Goal: Task Accomplishment & Management: Use online tool/utility

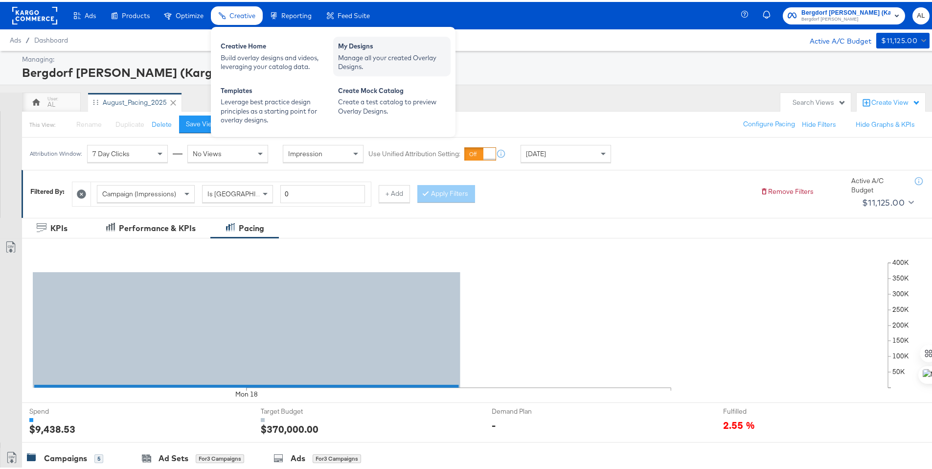
click at [360, 54] on div "Manage all your created Overlay Designs." at bounding box center [392, 60] width 108 height 18
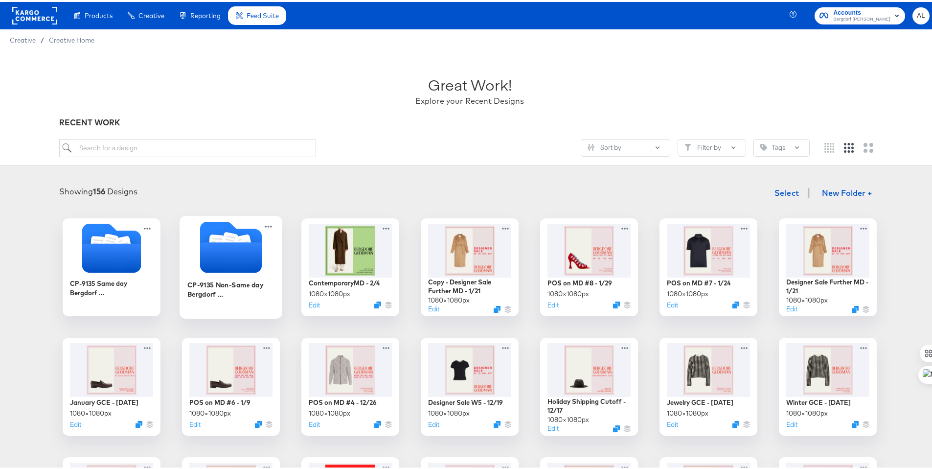
click at [262, 233] on icon "Folder" at bounding box center [231, 244] width 103 height 51
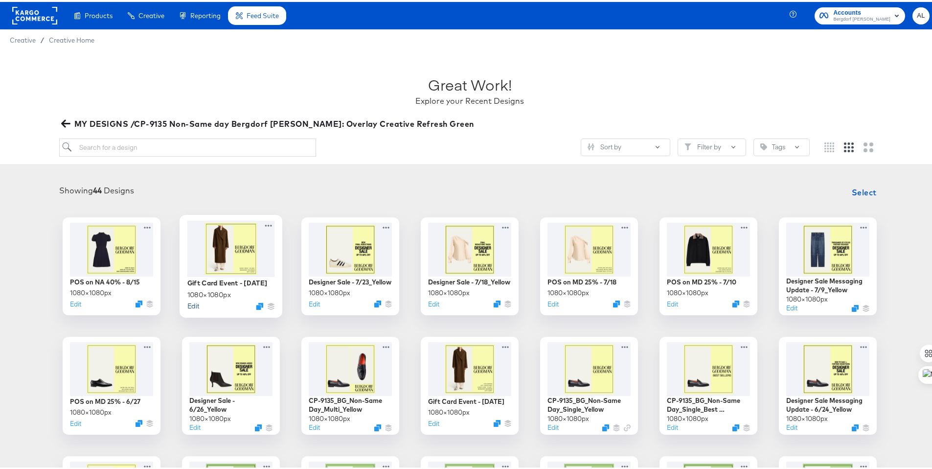
click at [188, 301] on button "Edit" at bounding box center [193, 303] width 12 height 9
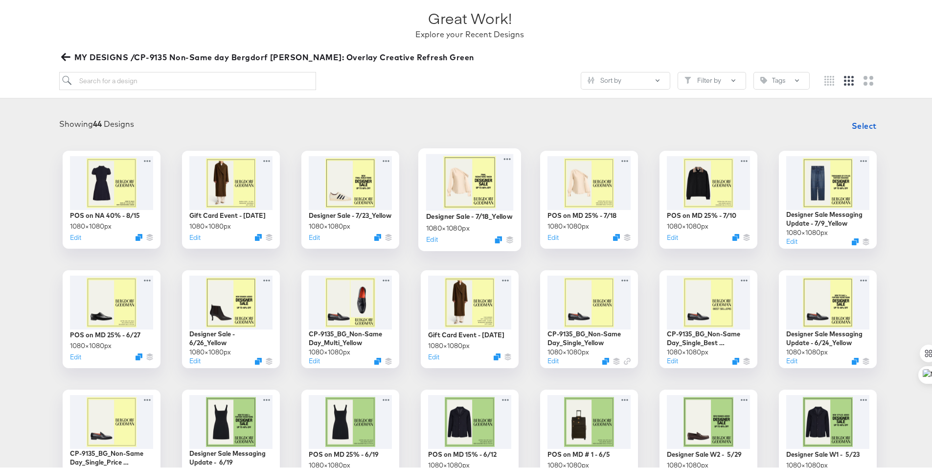
scroll to position [70, 0]
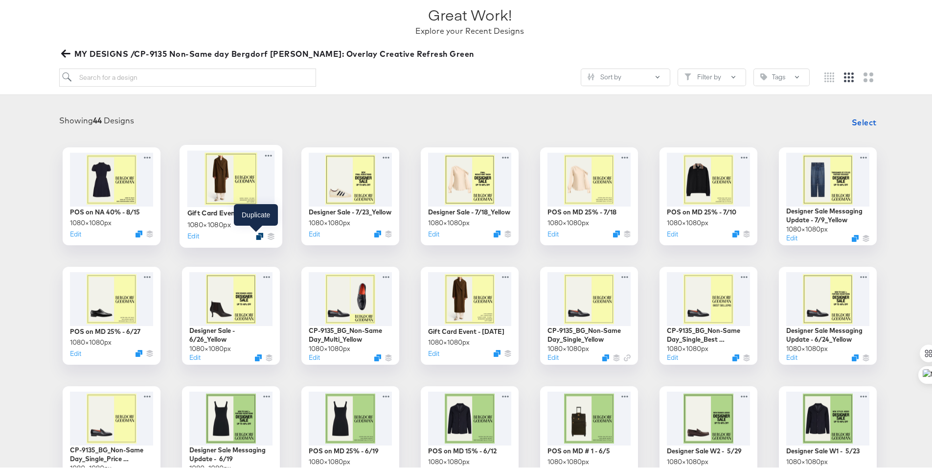
click at [256, 235] on icon "Duplicate" at bounding box center [259, 233] width 7 height 7
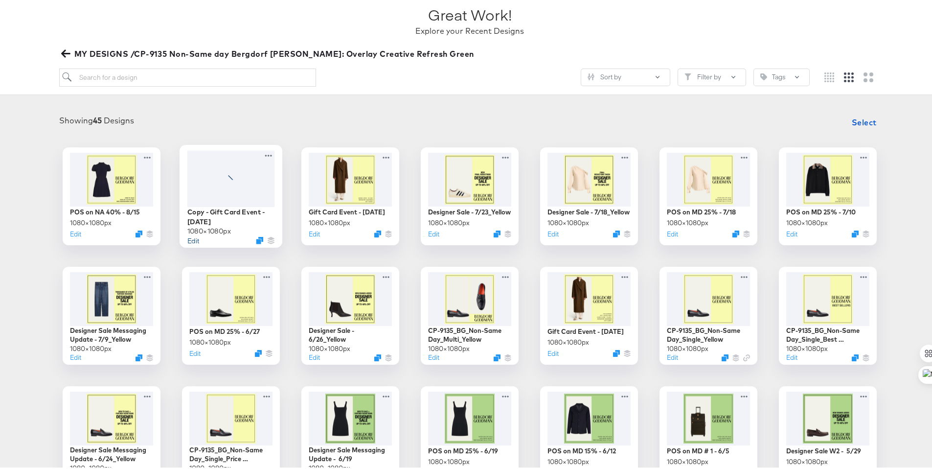
click at [189, 238] on button "Edit" at bounding box center [193, 237] width 12 height 9
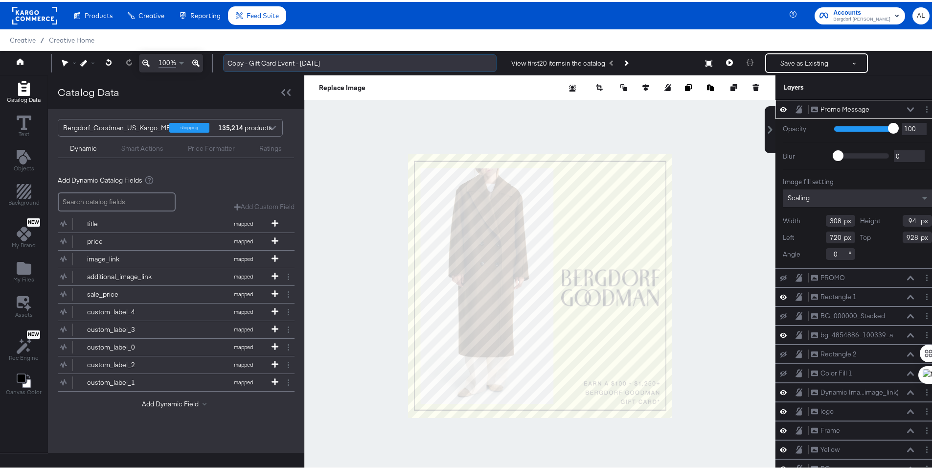
click at [270, 60] on input "Copy - Gift Card Event - 8/12/25" at bounding box center [359, 61] width 273 height 18
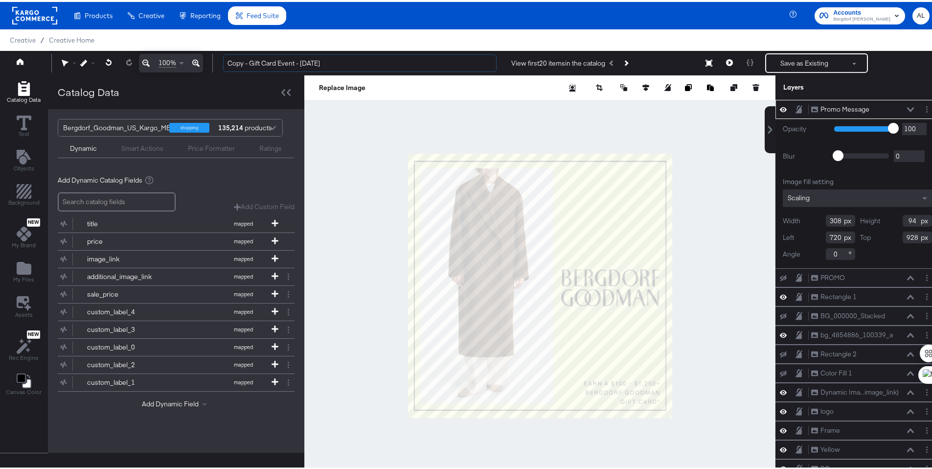
drag, startPoint x: 249, startPoint y: 61, endPoint x: 208, endPoint y: 62, distance: 41.1
click at [208, 62] on div "100% Copy - Gift Card Event - 8/12/25 View first 20 items in the catalog Save a…" at bounding box center [469, 61] width 939 height 24
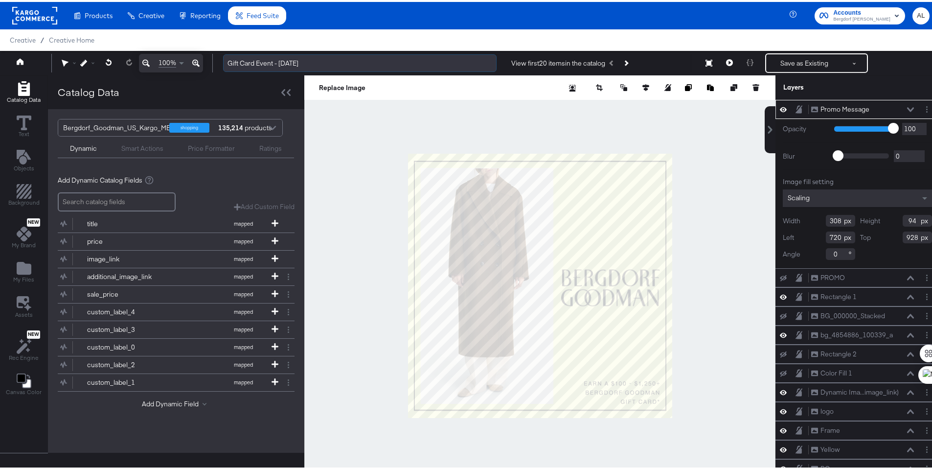
click at [293, 59] on input "Gift Card Event - 8/12/25" at bounding box center [359, 61] width 273 height 18
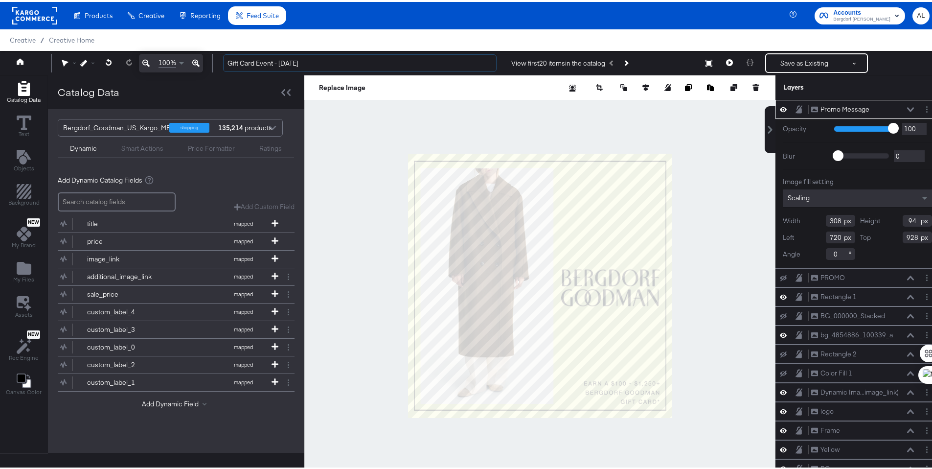
type input "Gift Card Event - 8/19/25"
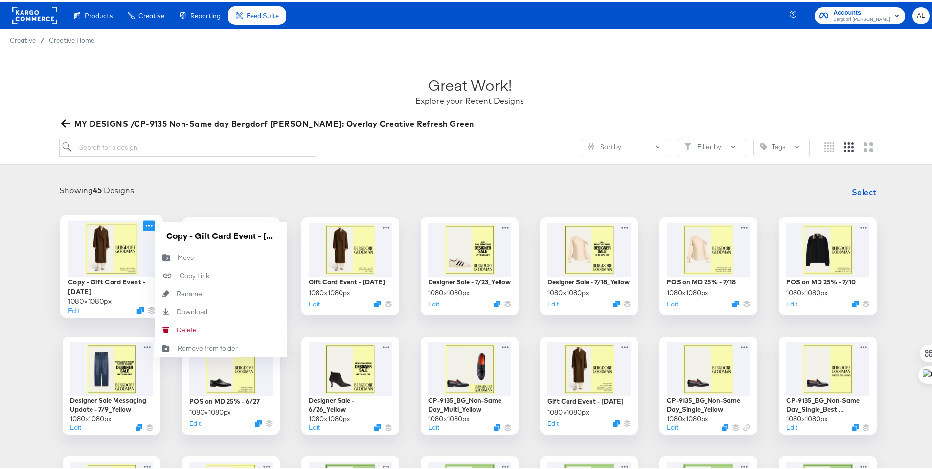
click at [145, 222] on icon at bounding box center [149, 223] width 12 height 10
click at [206, 329] on button "Delete Delete" at bounding box center [221, 328] width 132 height 18
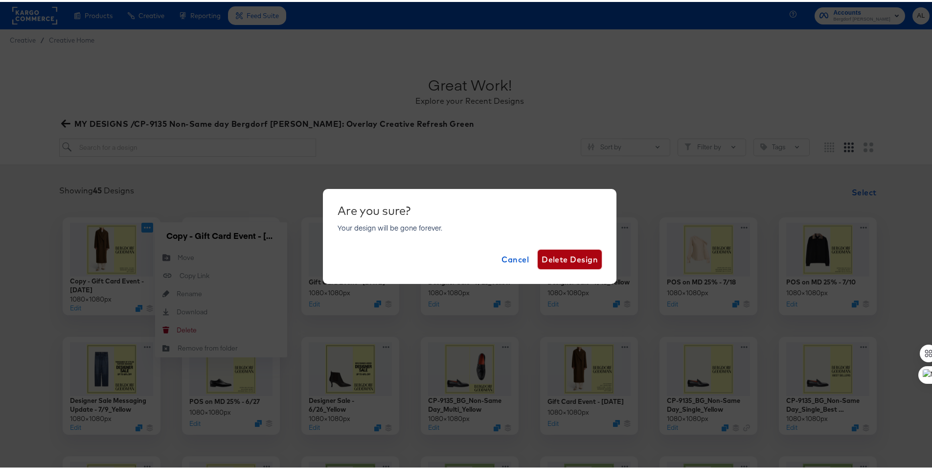
click at [561, 261] on span "Delete Design" at bounding box center [570, 257] width 56 height 14
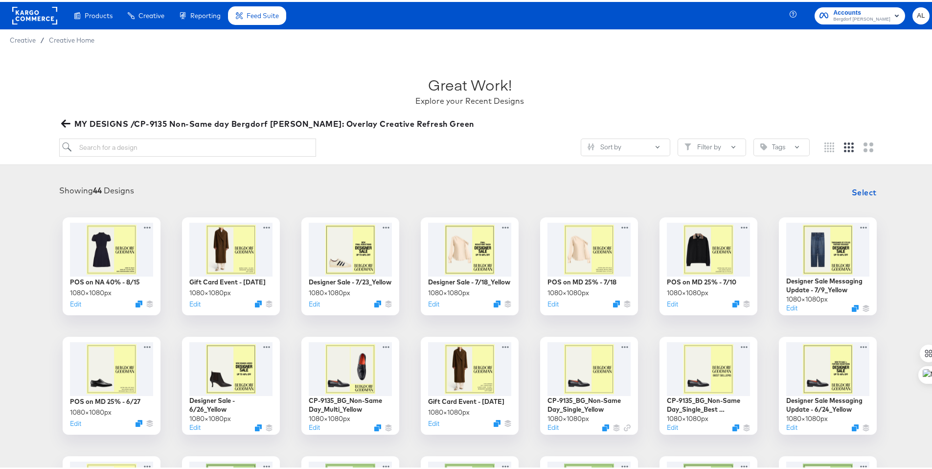
click at [40, 16] on rect at bounding box center [34, 14] width 45 height 18
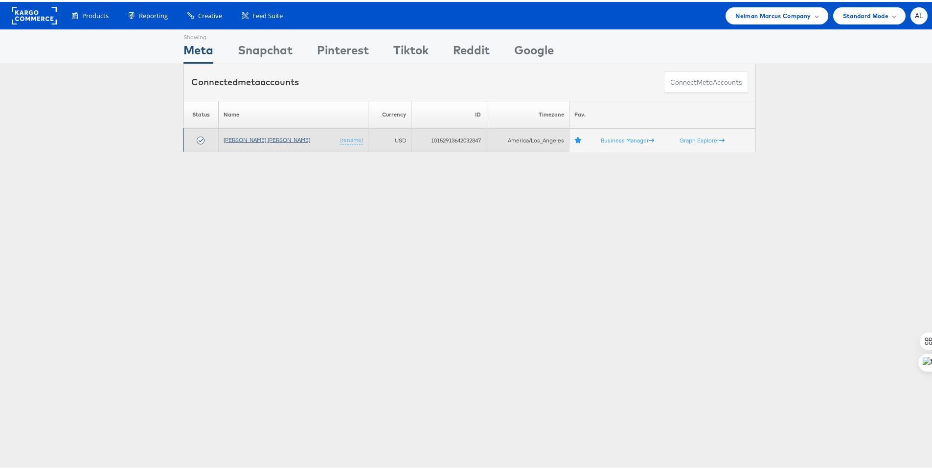
click at [244, 139] on link "Neiman Marcus" at bounding box center [267, 137] width 87 height 7
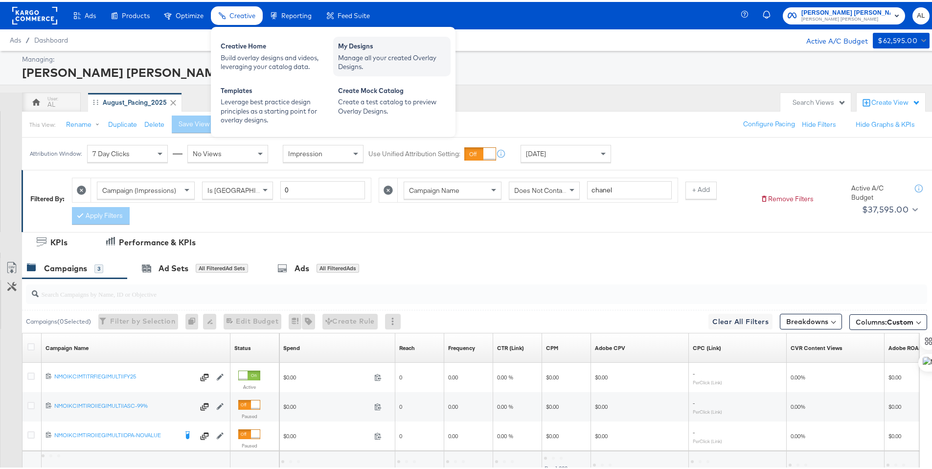
click at [361, 59] on div "Manage all your created Overlay Designs." at bounding box center [392, 60] width 108 height 18
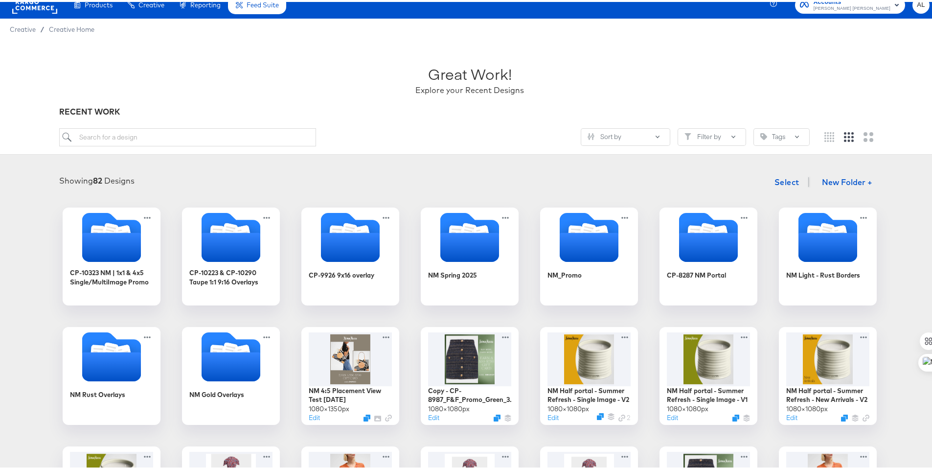
scroll to position [13, 0]
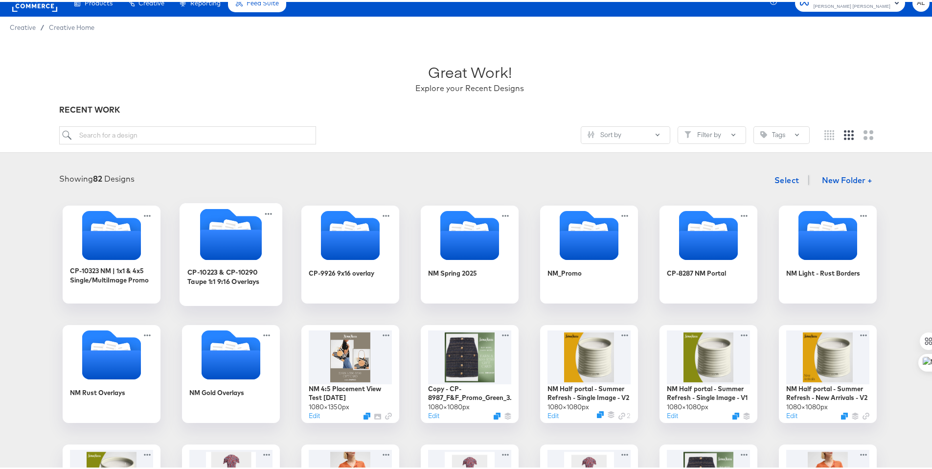
click at [250, 243] on icon "Folder" at bounding box center [231, 242] width 62 height 30
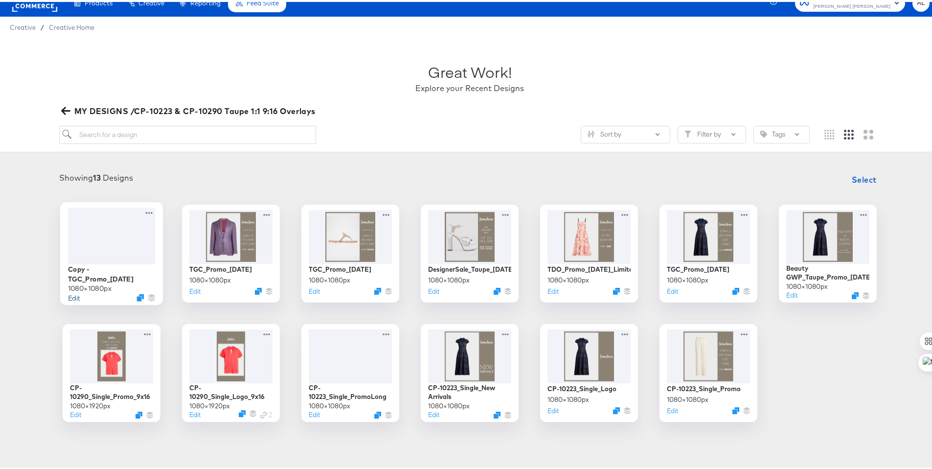
click at [71, 291] on button "Edit" at bounding box center [74, 295] width 12 height 9
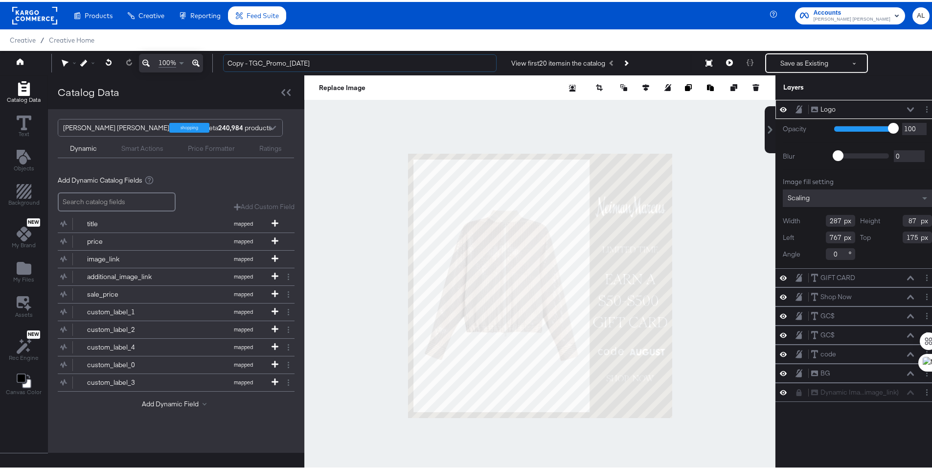
drag, startPoint x: 250, startPoint y: 62, endPoint x: 220, endPoint y: 63, distance: 30.3
click at [220, 63] on div "Copy - TGC_Promo_8.5.25 View first 20 items in the catalog Save as Existing See…" at bounding box center [572, 61] width 714 height 20
type input "TGC_Promo_8.5.25"
click at [790, 64] on button "Save as Existing" at bounding box center [804, 61] width 76 height 18
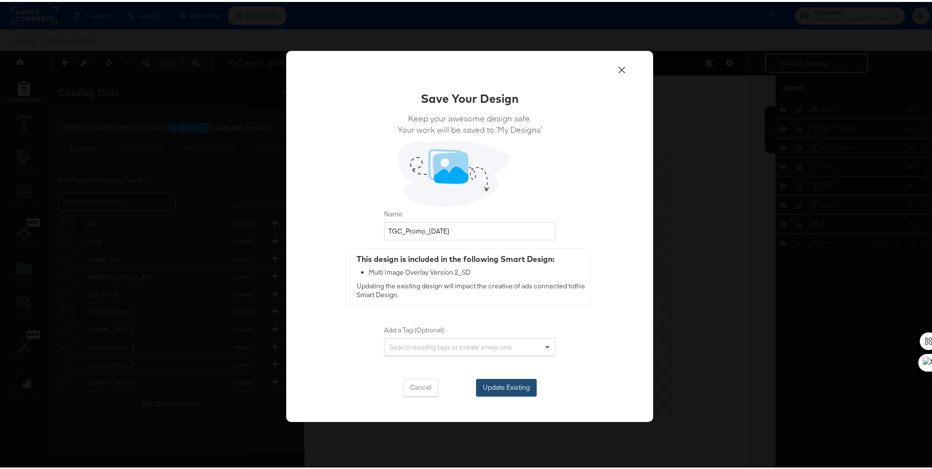
click at [509, 389] on button "Update Existing" at bounding box center [506, 386] width 61 height 18
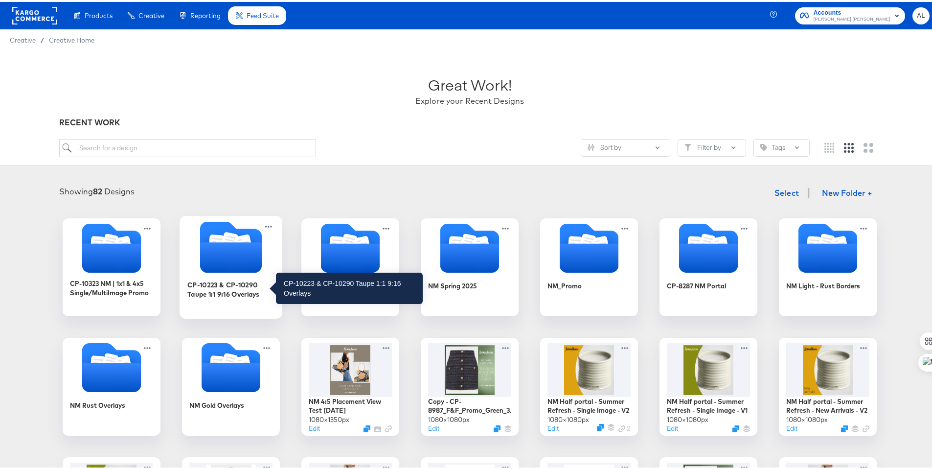
click at [244, 286] on div "CP-10223 & CP-10290 Taupe 1:1 9:16 Overlays" at bounding box center [231, 286] width 88 height 19
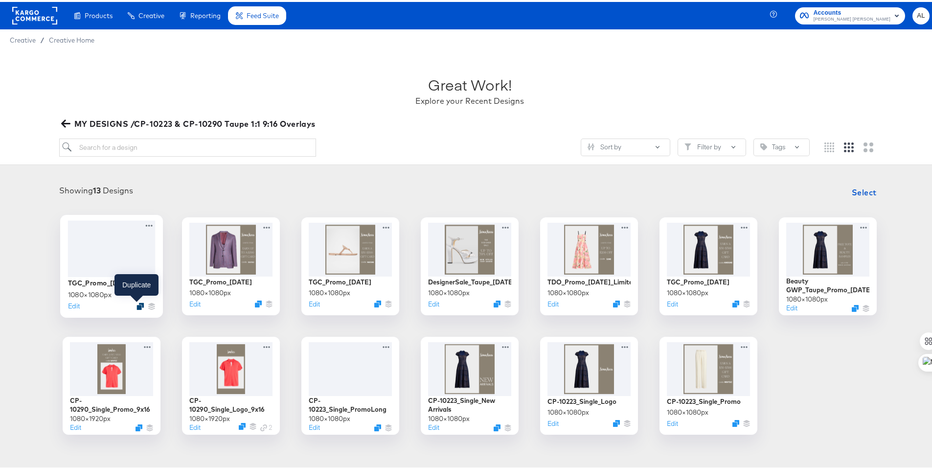
click at [136, 302] on icon "Duplicate" at bounding box center [139, 303] width 7 height 7
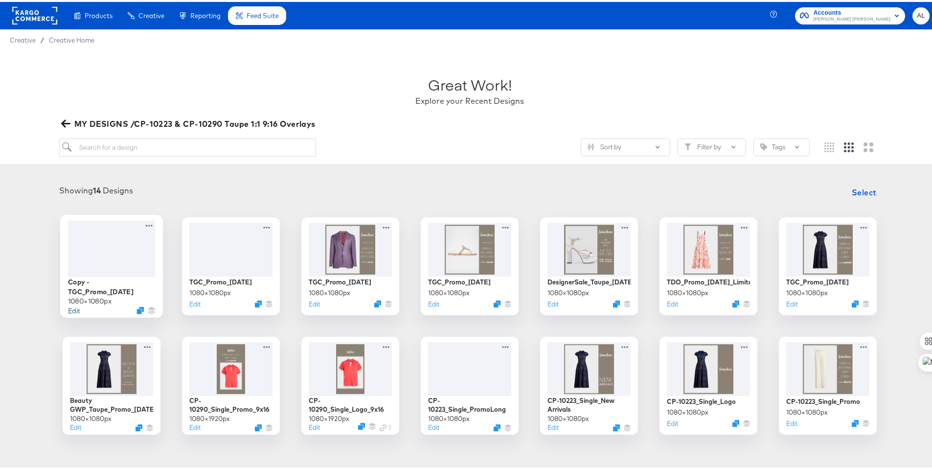
click at [70, 305] on button "Edit" at bounding box center [74, 307] width 12 height 9
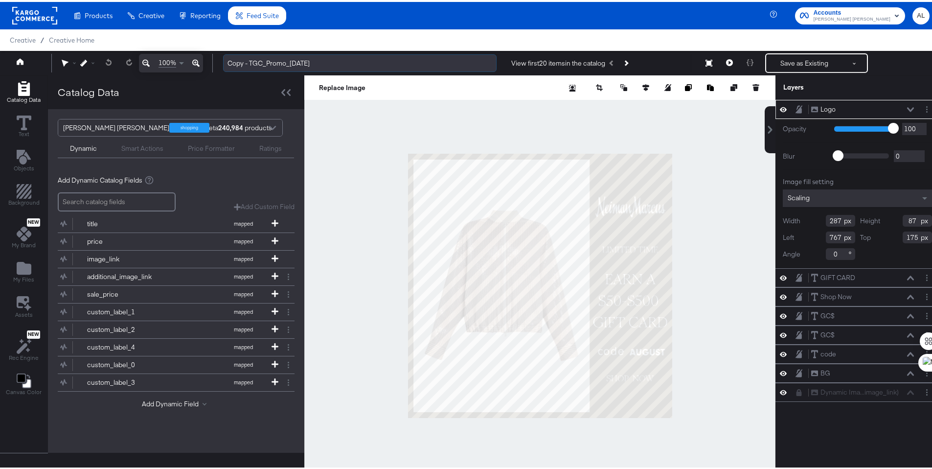
drag, startPoint x: 250, startPoint y: 64, endPoint x: 228, endPoint y: 66, distance: 21.6
click at [228, 66] on input "Copy - TGC_Promo_8.5.25" at bounding box center [359, 61] width 273 height 18
drag, startPoint x: 277, startPoint y: 60, endPoint x: 288, endPoint y: 56, distance: 11.8
click at [277, 60] on input "TGC_Promo_8.5.25" at bounding box center [359, 61] width 273 height 18
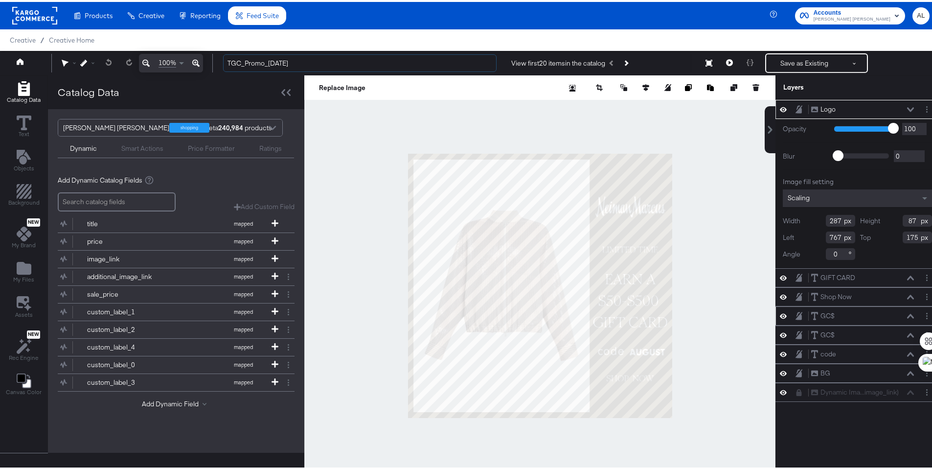
type input "TGC_Promo_8.19.25"
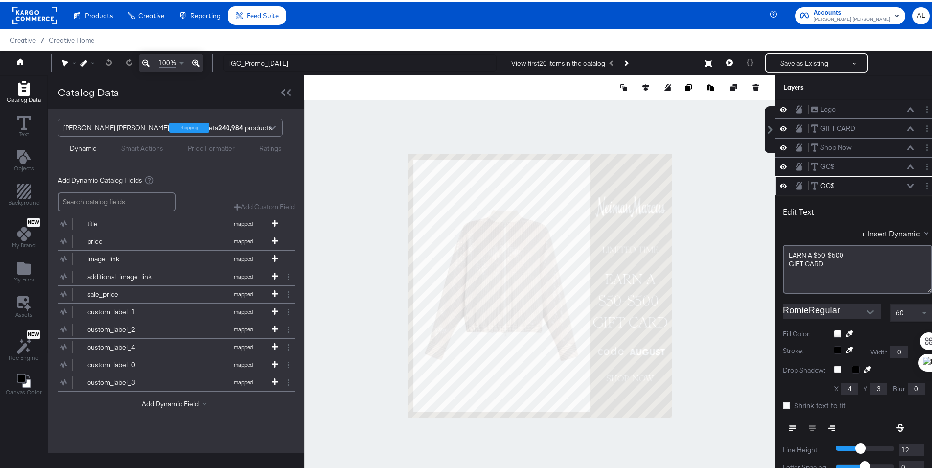
scroll to position [76, 0]
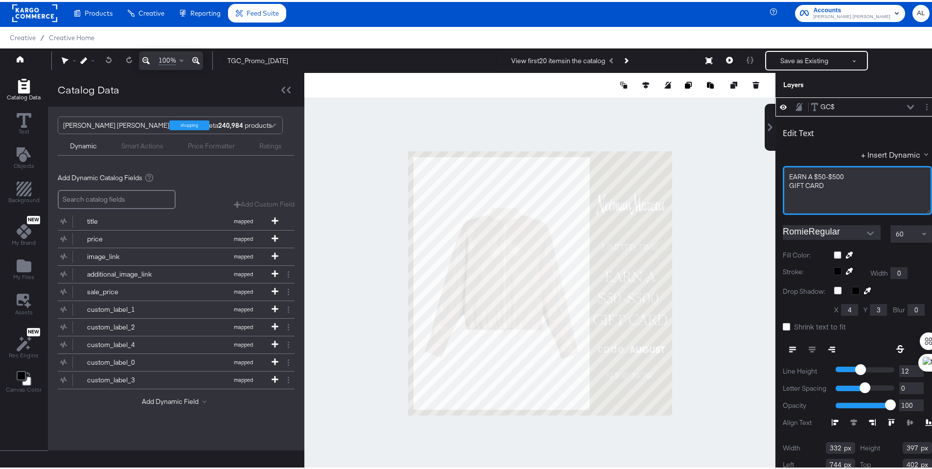
click at [815, 175] on span "EARN ﻿A $50-$500" at bounding box center [816, 174] width 55 height 9
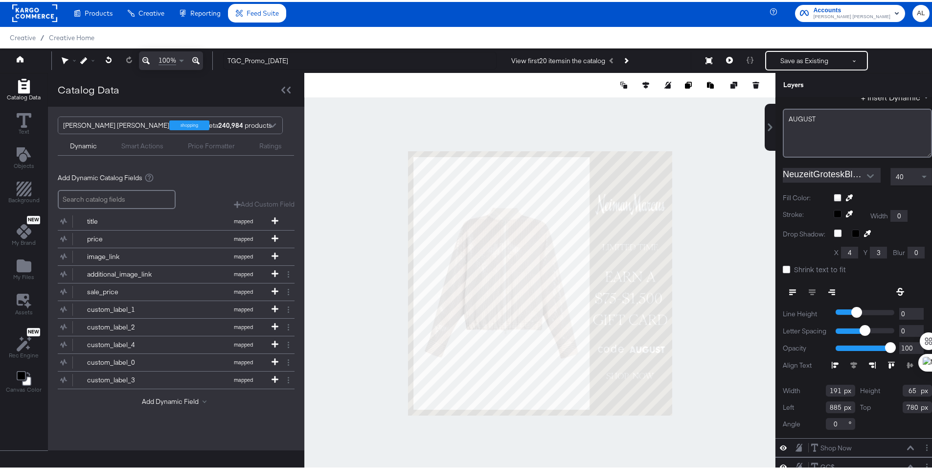
scroll to position [44, 0]
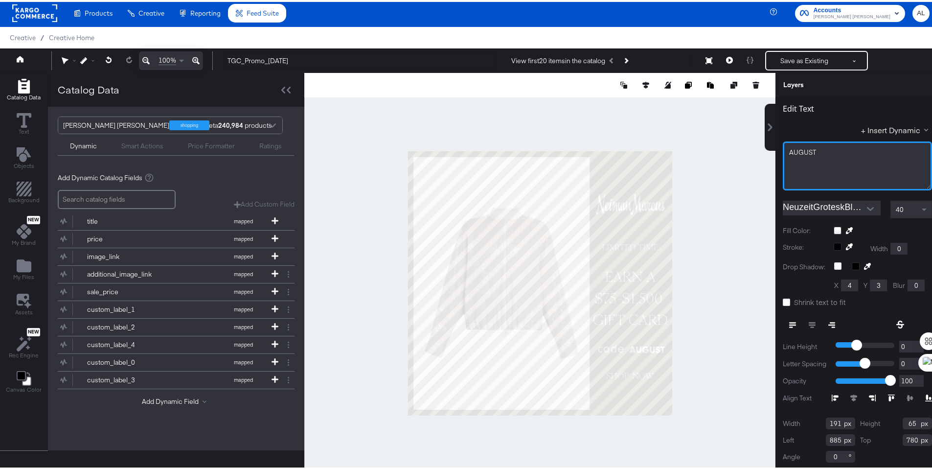
click at [795, 152] on span "AUGUST" at bounding box center [802, 150] width 27 height 9
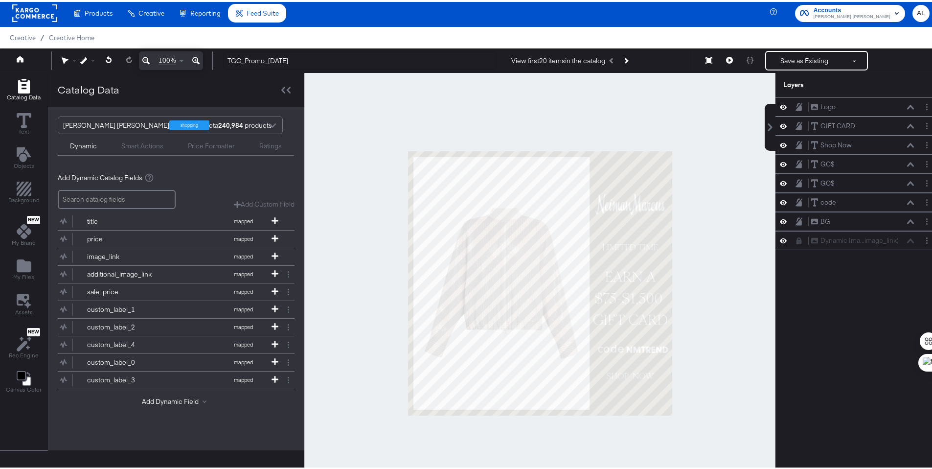
click at [743, 177] on div at bounding box center [539, 281] width 471 height 420
click at [803, 62] on button "Save as Existing" at bounding box center [804, 59] width 76 height 18
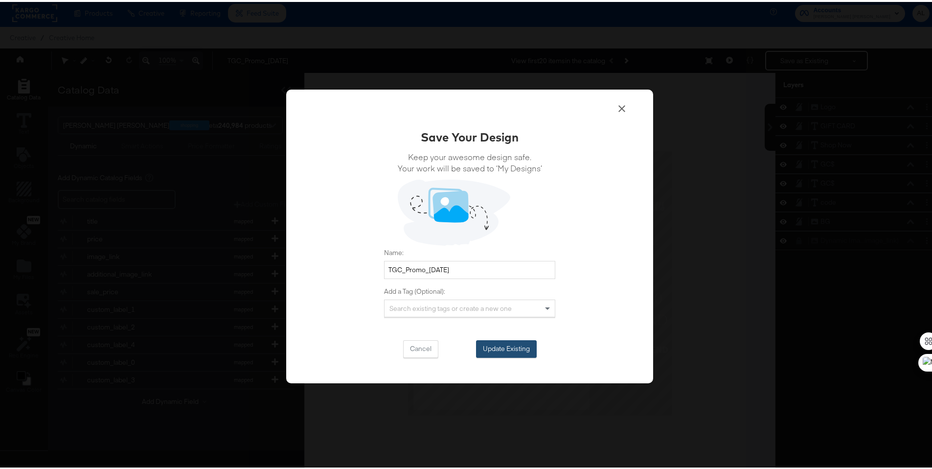
click at [482, 343] on button "Update Existing" at bounding box center [506, 347] width 61 height 18
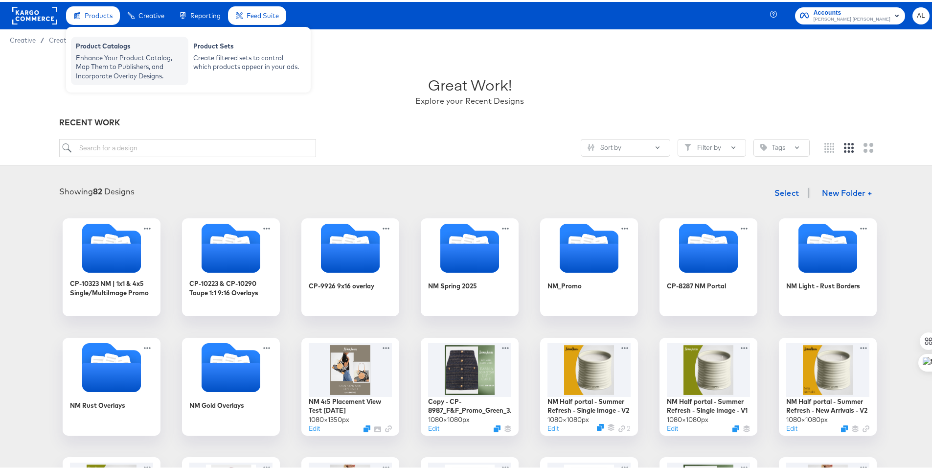
click at [100, 62] on div "Enhance Your Product Catalog, Map Them to Publishers, and Incorporate Overlay D…" at bounding box center [130, 64] width 108 height 27
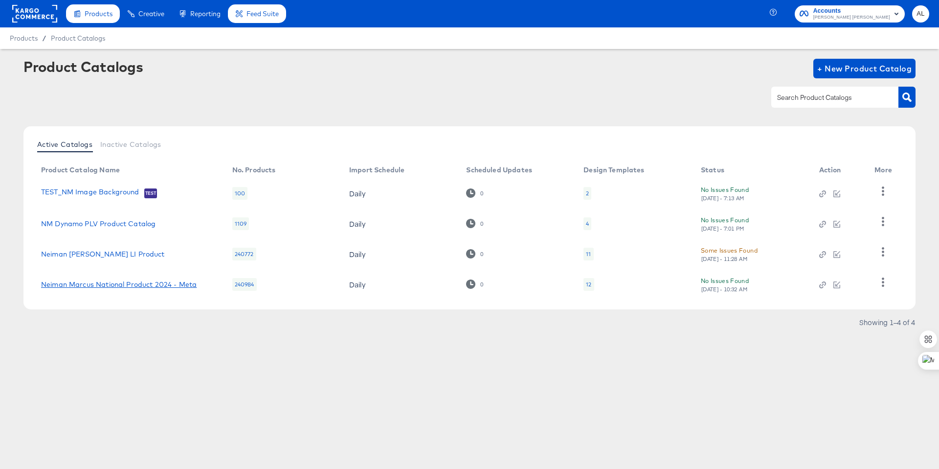
click at [112, 285] on link "Neiman Marcus National Product 2024 - Meta" at bounding box center [119, 284] width 156 height 8
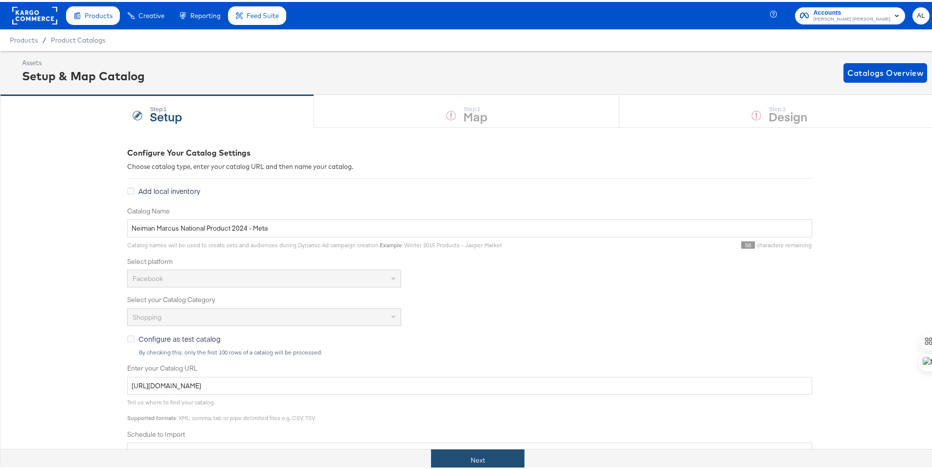
click at [499, 455] on button "Next" at bounding box center [477, 458] width 93 height 22
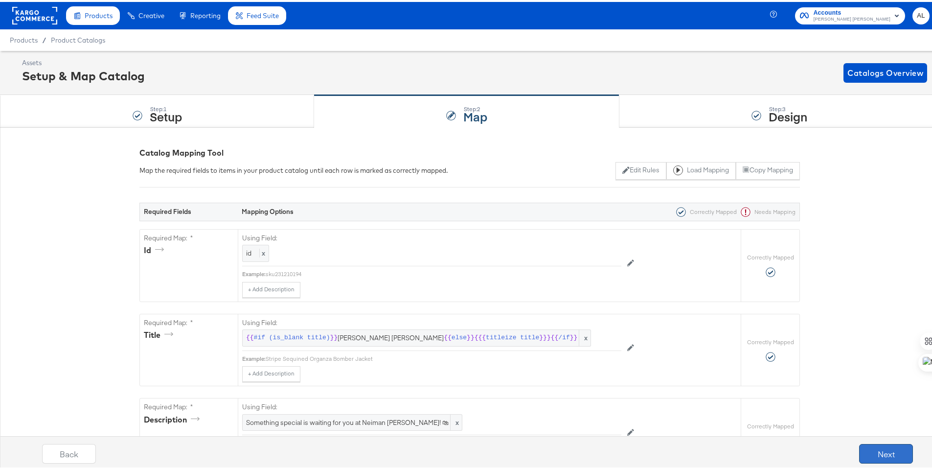
click at [863, 453] on button "Next" at bounding box center [886, 452] width 54 height 20
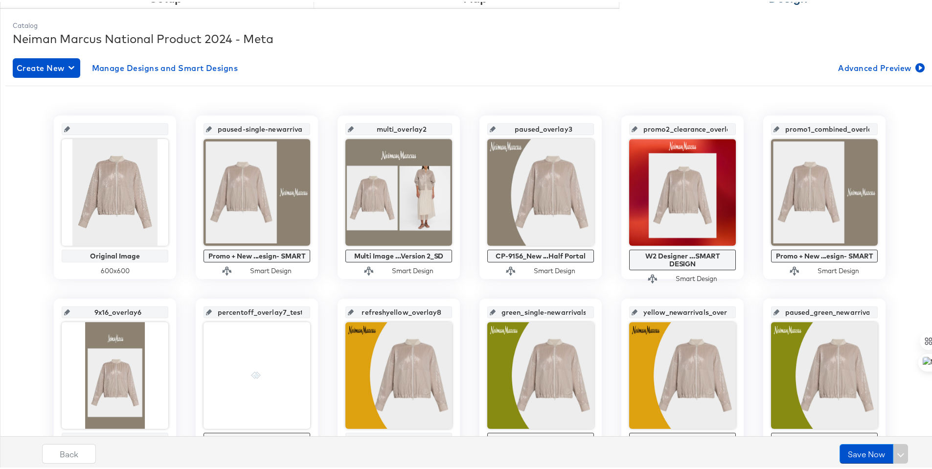
scroll to position [119, 0]
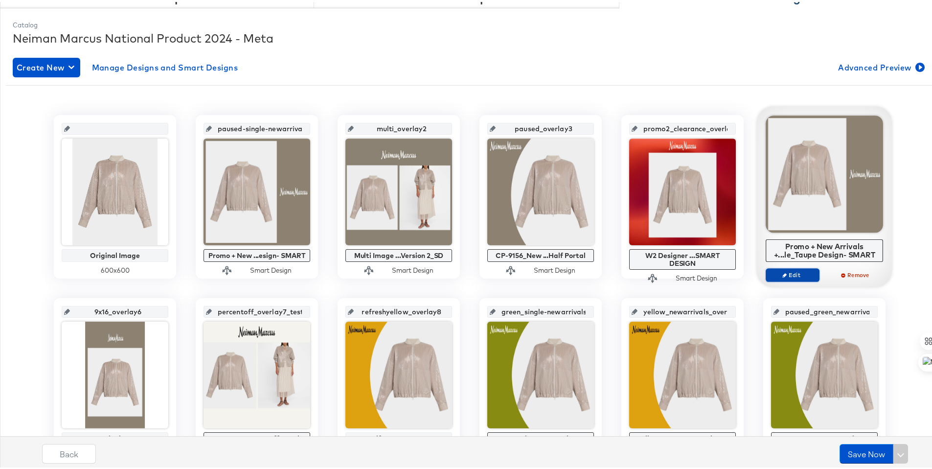
click at [804, 275] on span "Edit" at bounding box center [792, 272] width 45 height 7
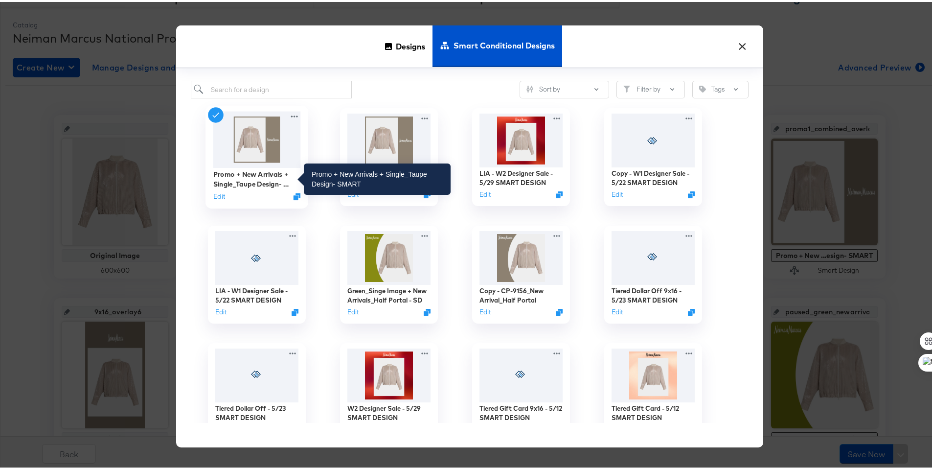
click at [247, 178] on div "Promo + New Arrivals + Single_Taupe Design- SMART" at bounding box center [257, 177] width 88 height 19
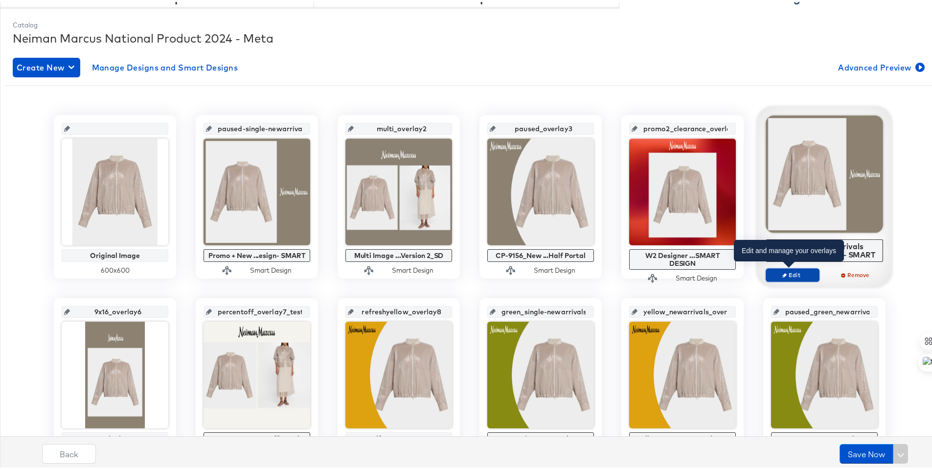
click at [796, 270] on span "Edit" at bounding box center [792, 272] width 45 height 7
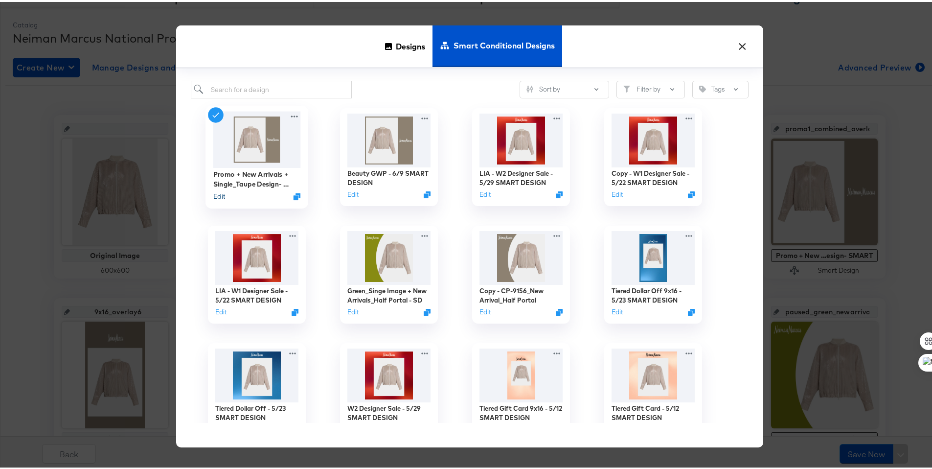
click at [214, 192] on button "Edit" at bounding box center [219, 194] width 12 height 9
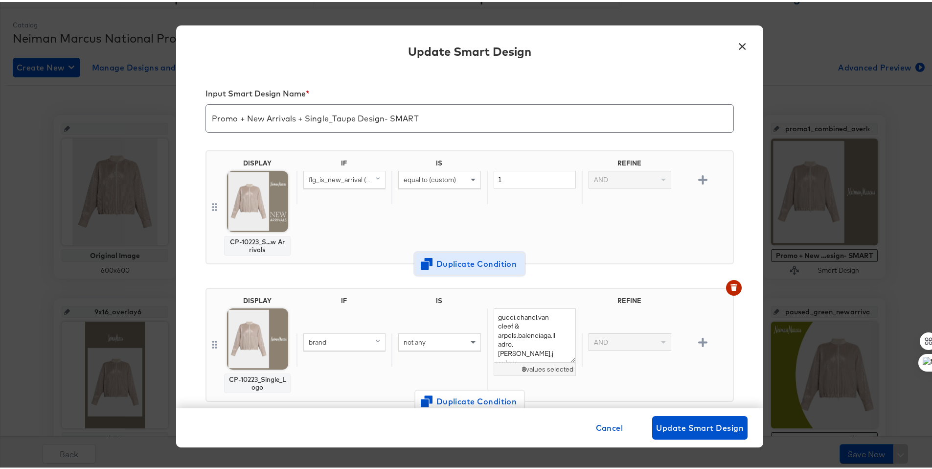
click at [453, 265] on span "Duplicate Condition" at bounding box center [469, 262] width 95 height 14
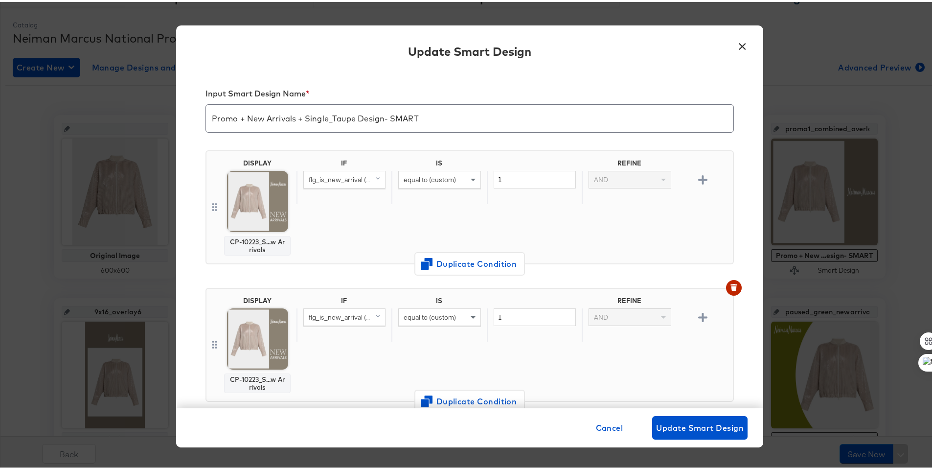
click at [250, 215] on img at bounding box center [257, 199] width 61 height 61
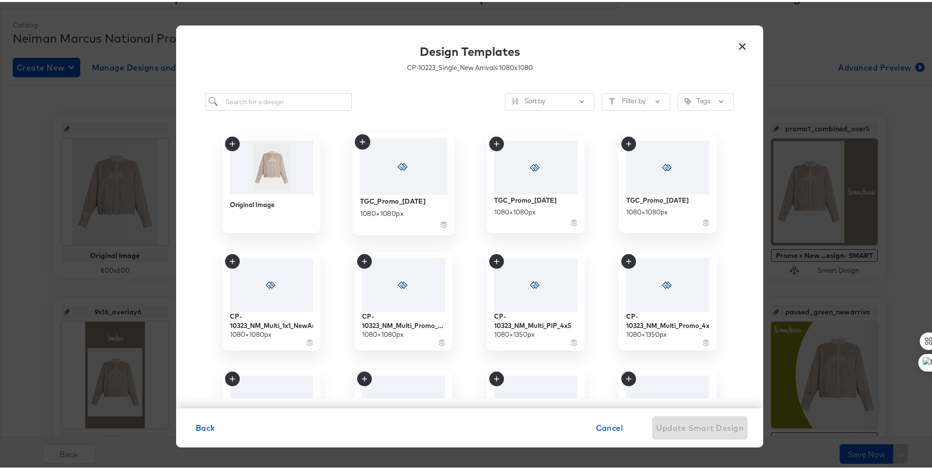
click at [386, 188] on div at bounding box center [404, 164] width 88 height 56
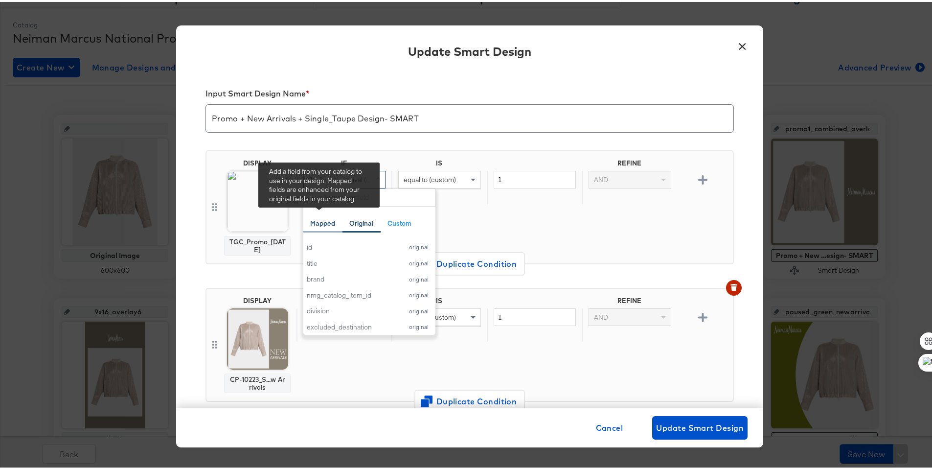
click at [324, 227] on div "Mapped" at bounding box center [322, 221] width 39 height 19
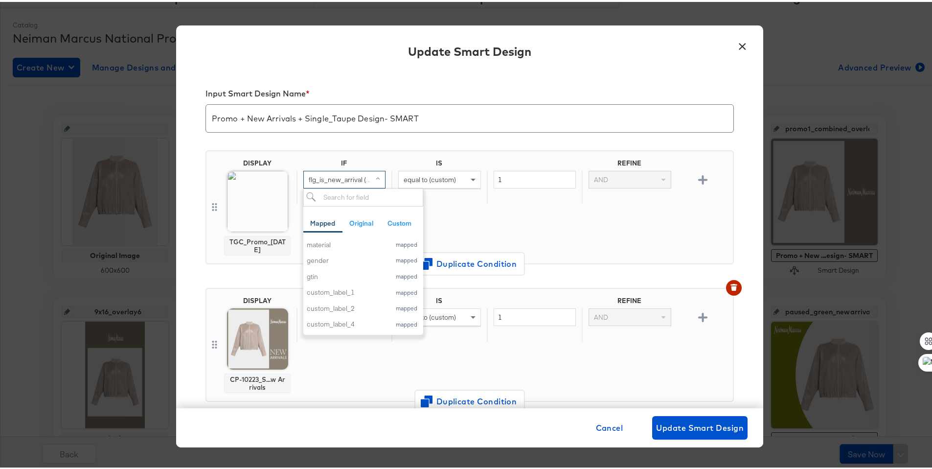
scroll to position [244, 0]
click at [363, 288] on div "custom_label_1" at bounding box center [346, 287] width 79 height 9
click at [373, 178] on span at bounding box center [379, 177] width 12 height 17
click at [356, 291] on div "custom_label_0" at bounding box center [346, 290] width 79 height 9
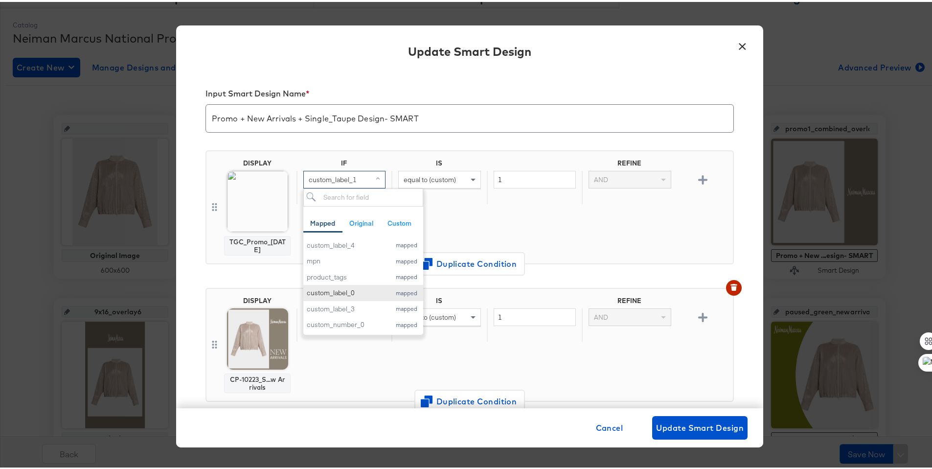
scroll to position [0, 0]
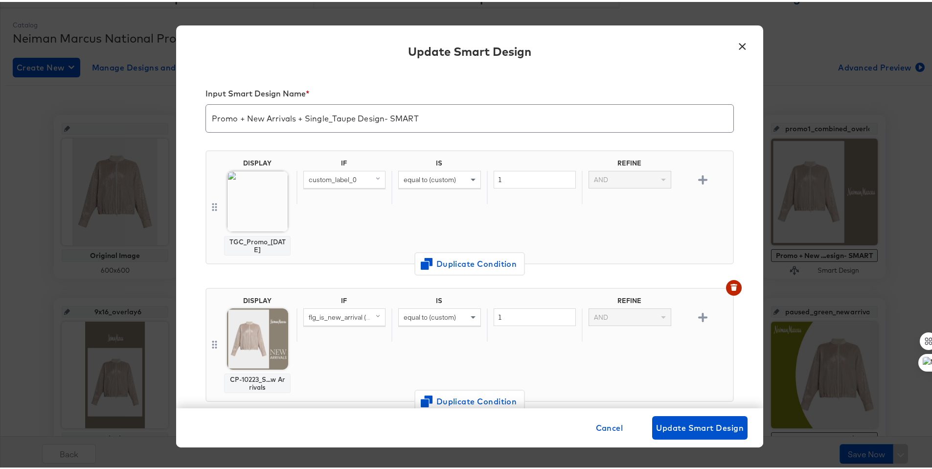
click at [348, 179] on span "custom_label_0" at bounding box center [333, 177] width 48 height 9
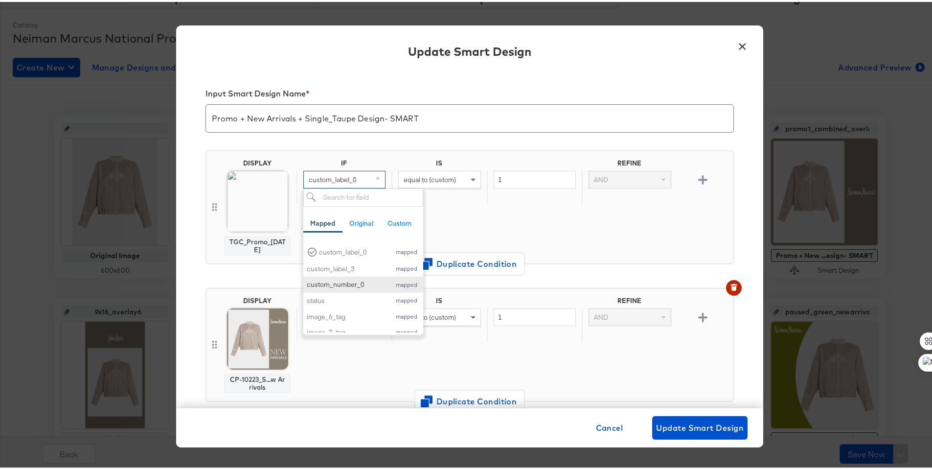
click at [343, 283] on div "custom_number_0" at bounding box center [346, 282] width 79 height 9
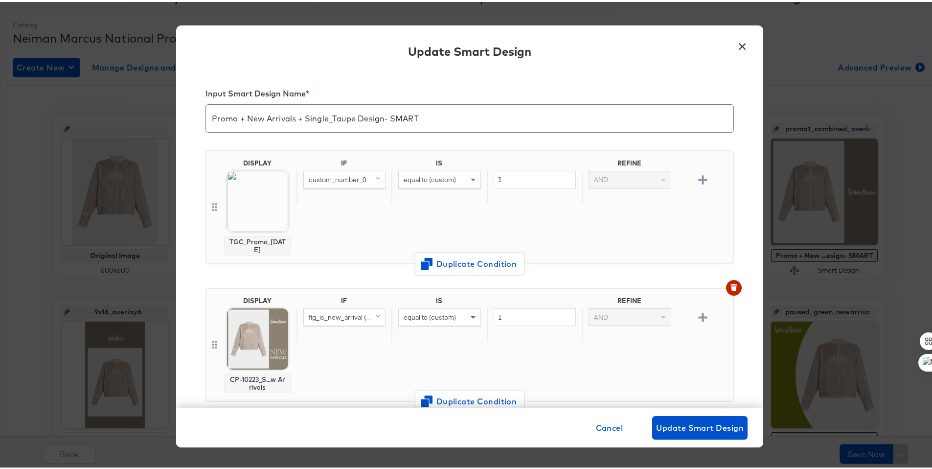
click at [340, 176] on span "custom_number_0" at bounding box center [338, 177] width 58 height 9
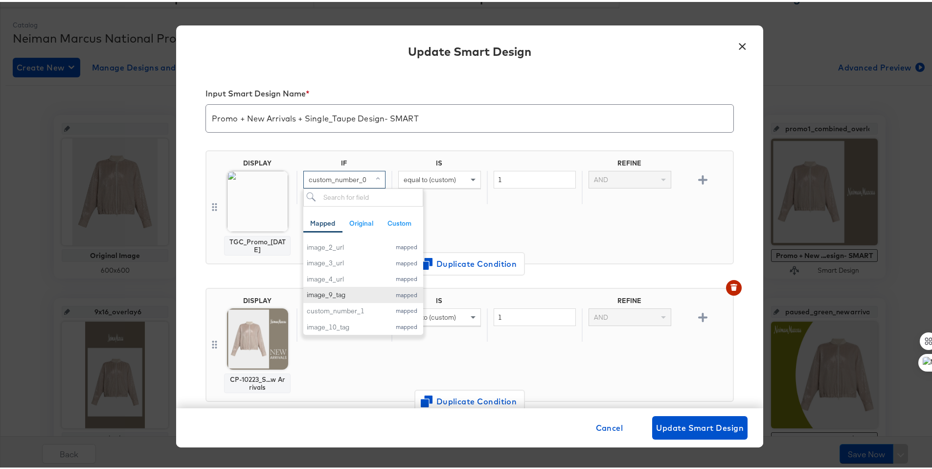
scroll to position [598, 0]
click at [332, 313] on div "custom_number_1" at bounding box center [346, 317] width 79 height 9
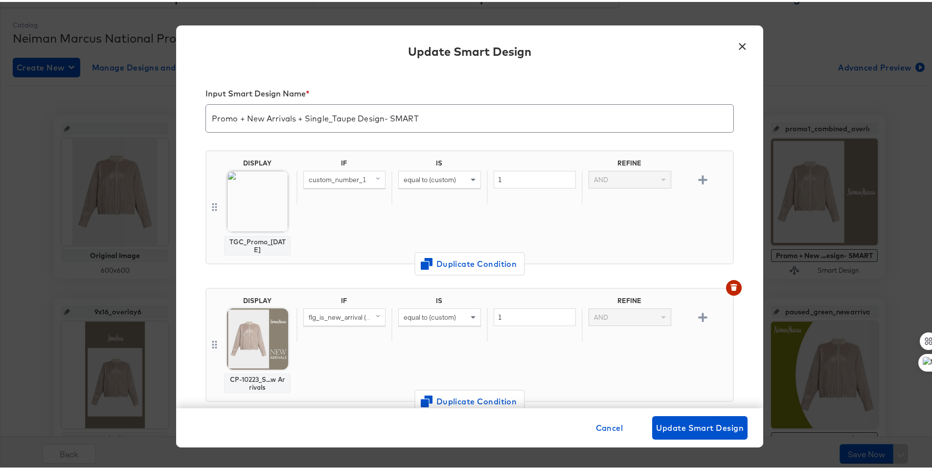
click at [410, 178] on span "equal to (custom)" at bounding box center [430, 177] width 52 height 9
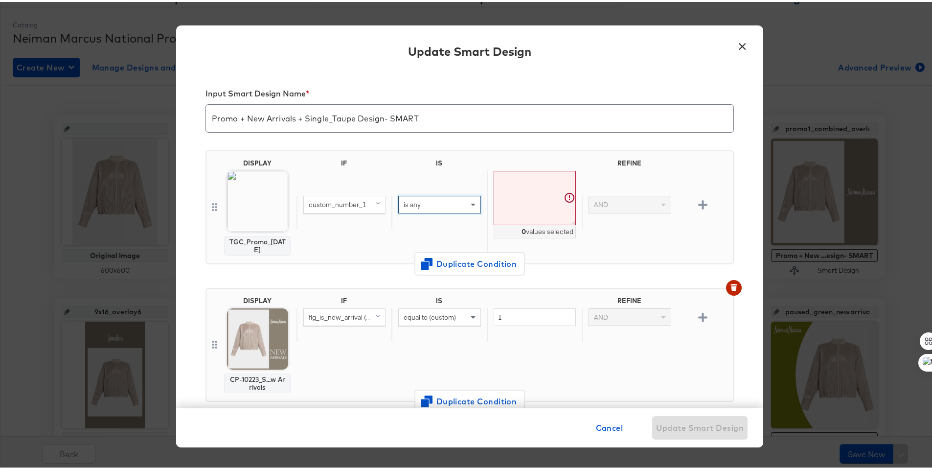
click at [359, 209] on div "custom_number_1" at bounding box center [344, 202] width 81 height 17
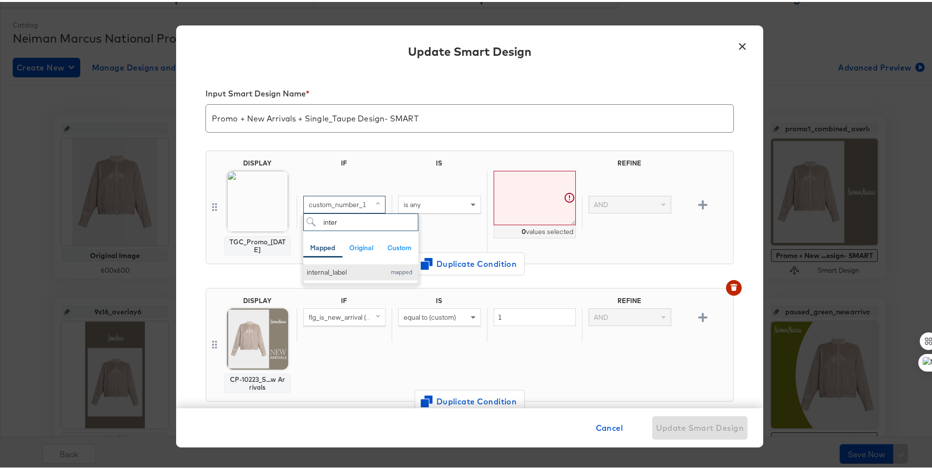
type input "inter"
click at [342, 272] on div "internal_label" at bounding box center [344, 270] width 74 height 9
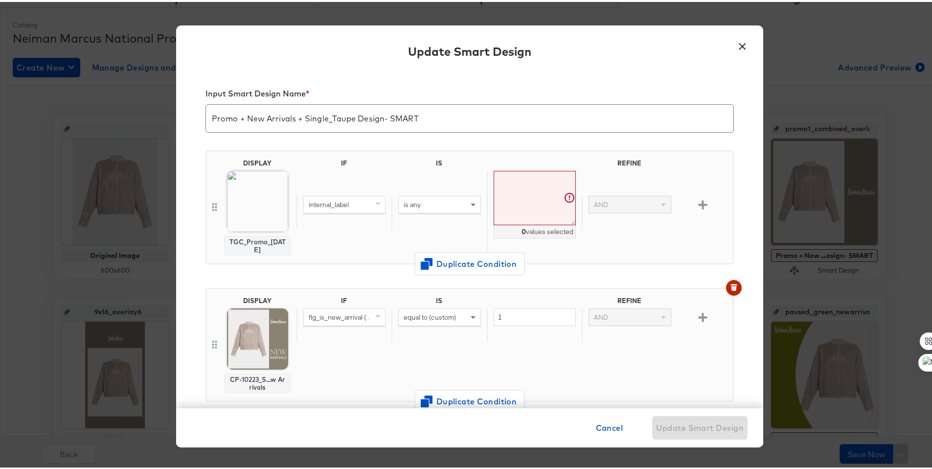
click at [526, 184] on textarea at bounding box center [535, 196] width 82 height 54
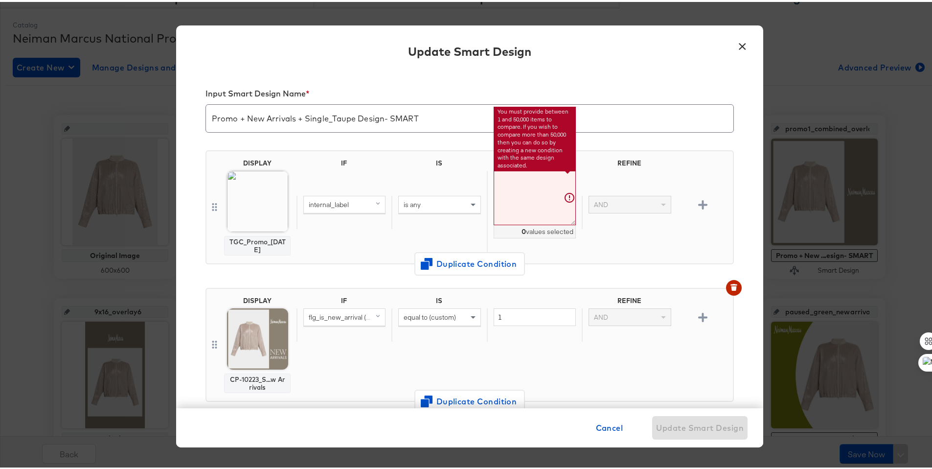
paste textarea "P14501WN"
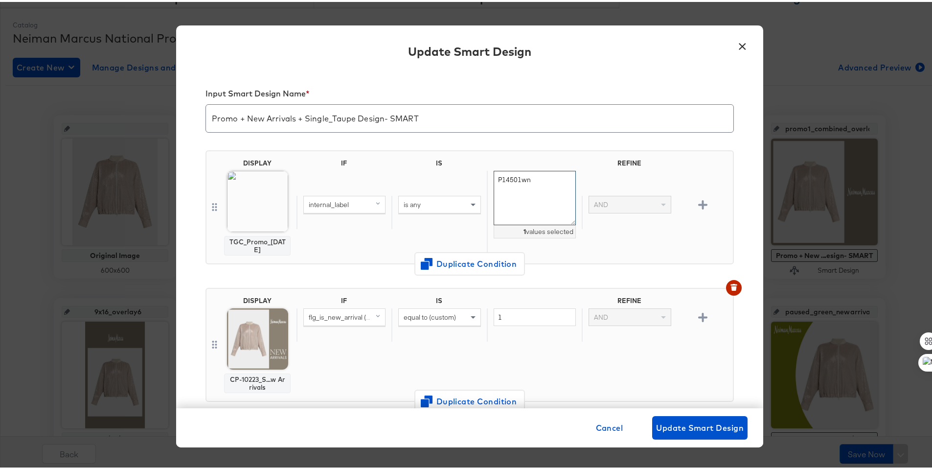
click at [494, 177] on textarea "P14501wn" at bounding box center [535, 196] width 82 height 54
type textarea "p14501wn"
click at [523, 173] on textarea "p14501wn" at bounding box center [535, 196] width 82 height 54
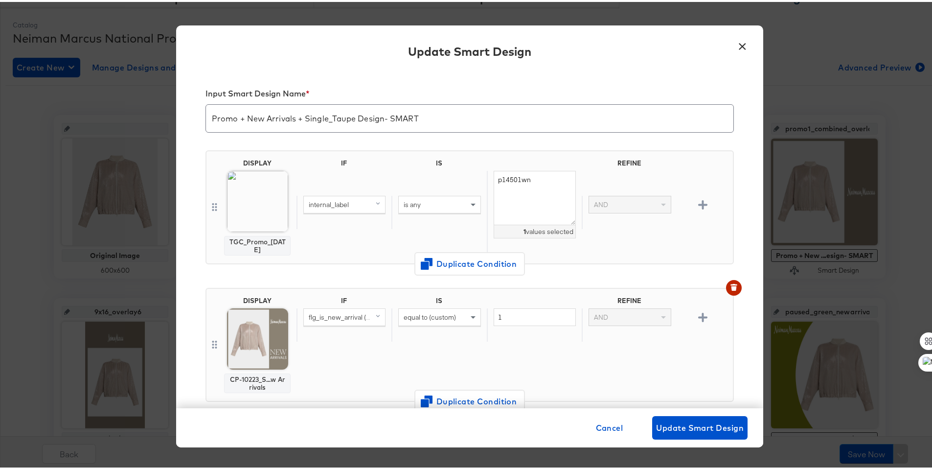
click at [465, 232] on div "internal_label is any p14501wn 1 values selected AND" at bounding box center [512, 210] width 432 height 83
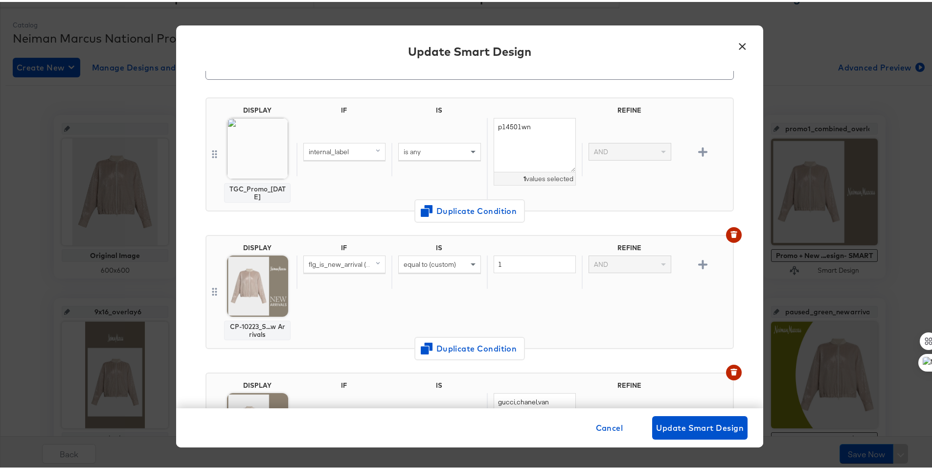
scroll to position [77, 0]
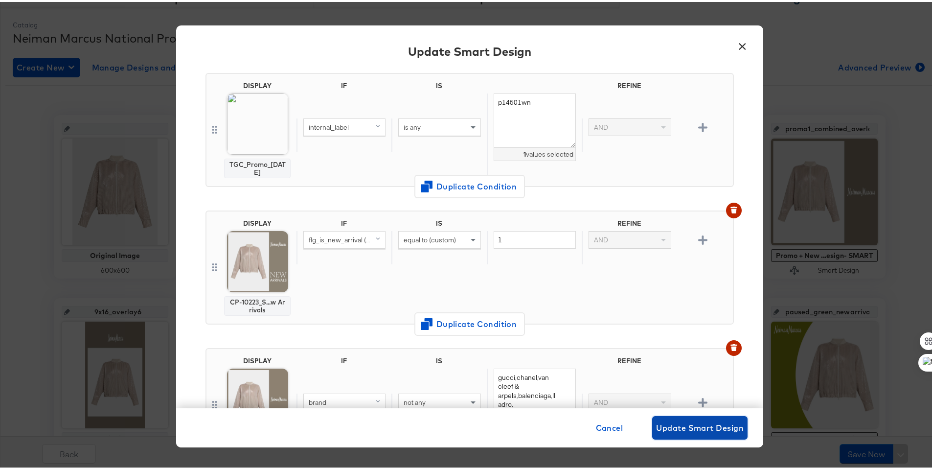
click at [696, 422] on span "Update Smart Design" at bounding box center [700, 426] width 88 height 14
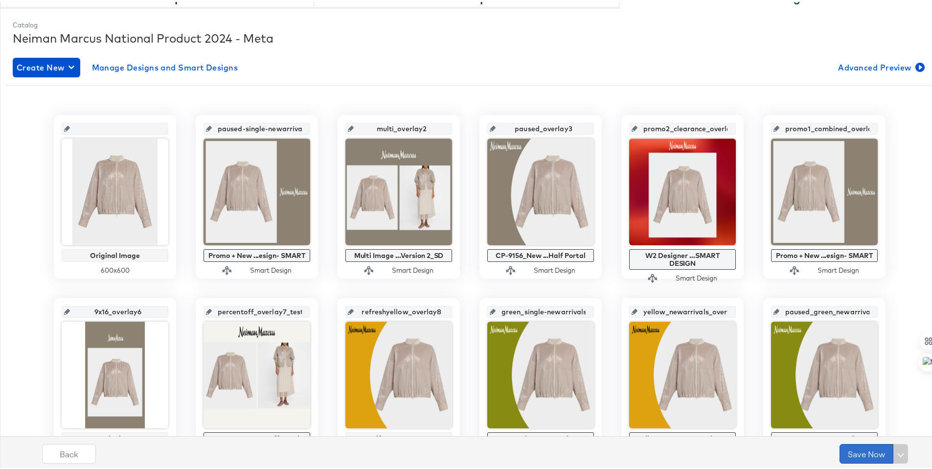
click at [842, 445] on button "Save Now" at bounding box center [866, 452] width 54 height 20
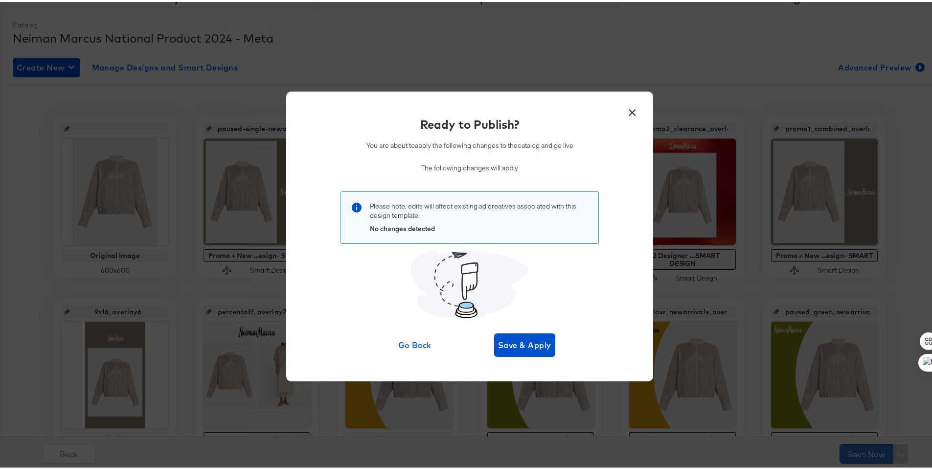
scroll to position [0, 0]
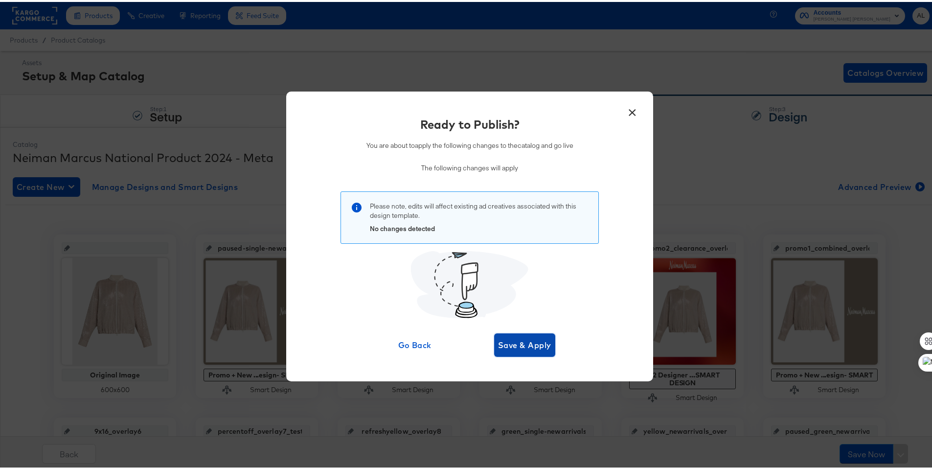
click at [529, 344] on span "Save & Apply" at bounding box center [524, 343] width 53 height 14
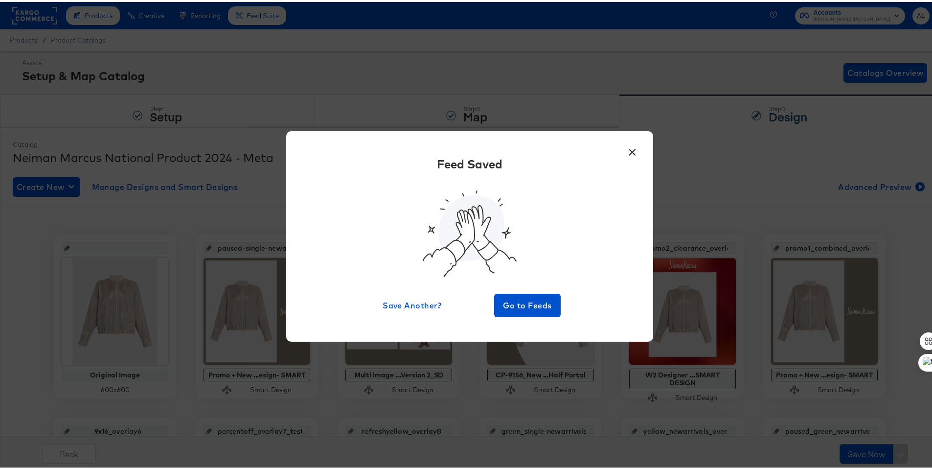
click at [625, 151] on button "×" at bounding box center [632, 148] width 18 height 18
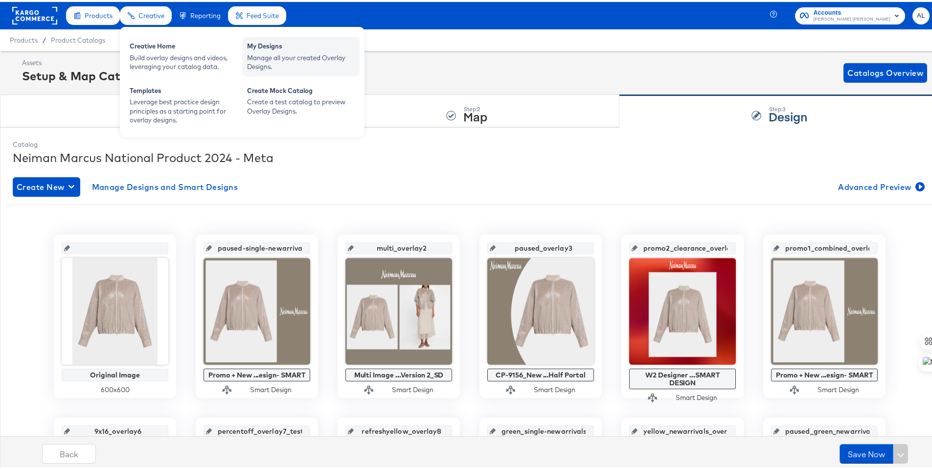
click at [277, 54] on div "Manage all your created Overlay Designs." at bounding box center [301, 60] width 108 height 18
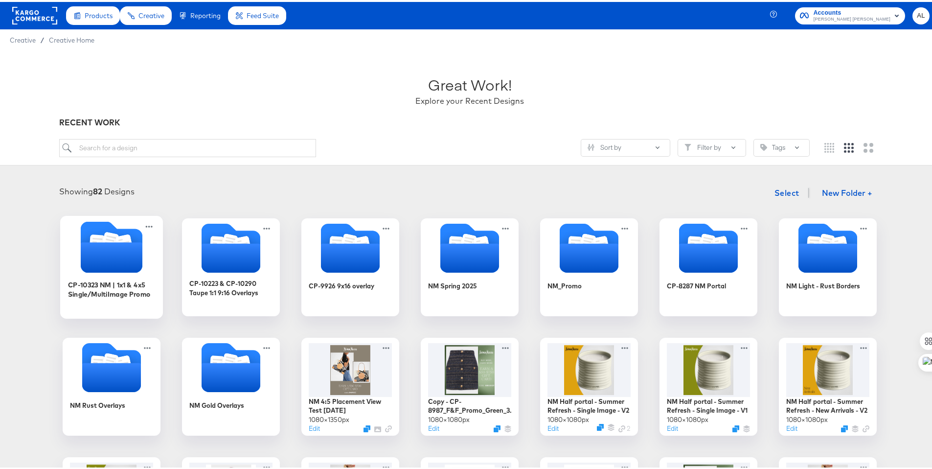
click at [127, 247] on icon "Folder" at bounding box center [112, 255] width 62 height 30
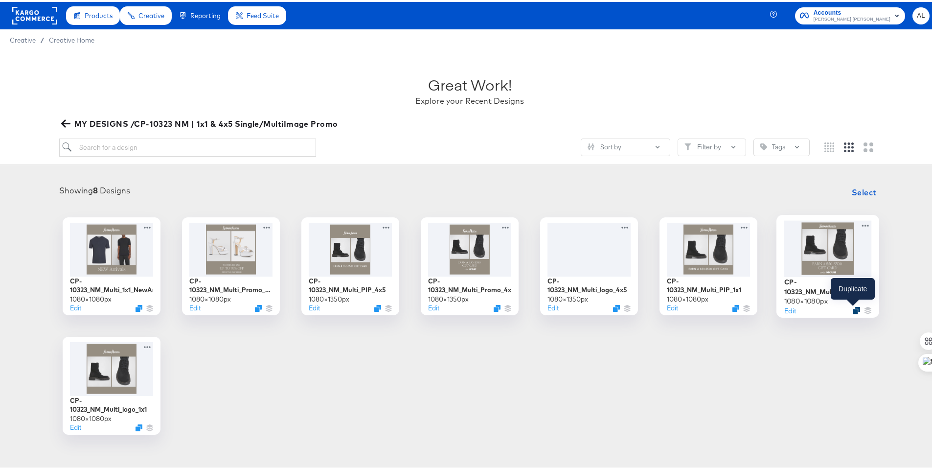
click at [853, 305] on icon "Duplicate" at bounding box center [856, 307] width 7 height 7
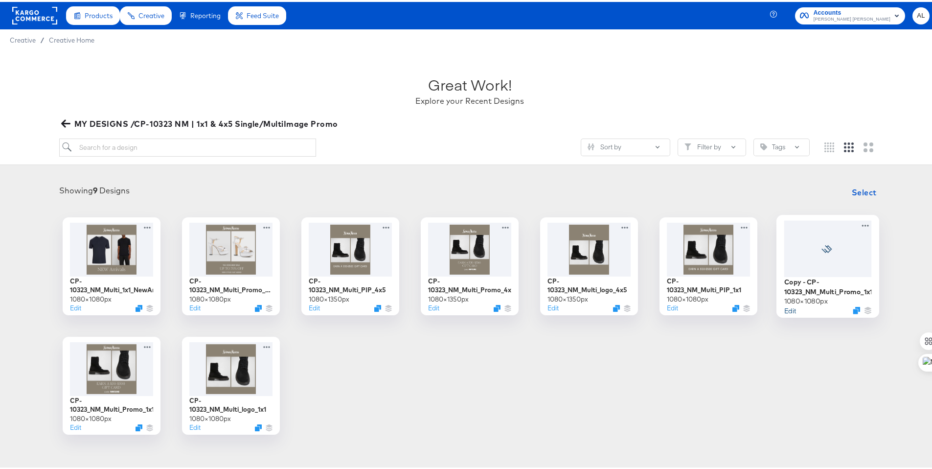
click at [789, 308] on button "Edit" at bounding box center [790, 307] width 12 height 9
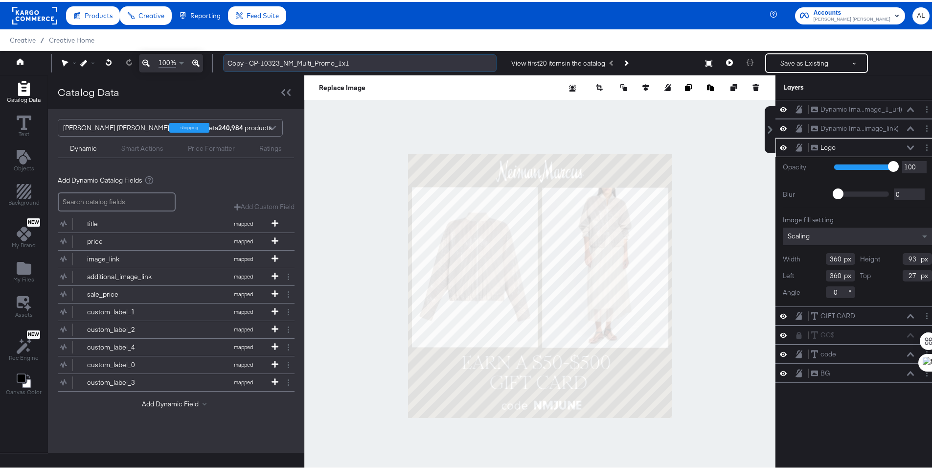
click at [304, 64] on input "Copy - CP-10323_NM_Multi_Promo_1x1" at bounding box center [359, 61] width 273 height 18
click at [272, 62] on input "Copy - CP-10323_NM_Multi_Promo_1x1" at bounding box center [359, 61] width 273 height 18
click at [227, 57] on input "TGC Promo 8.20.25" at bounding box center [359, 61] width 273 height 18
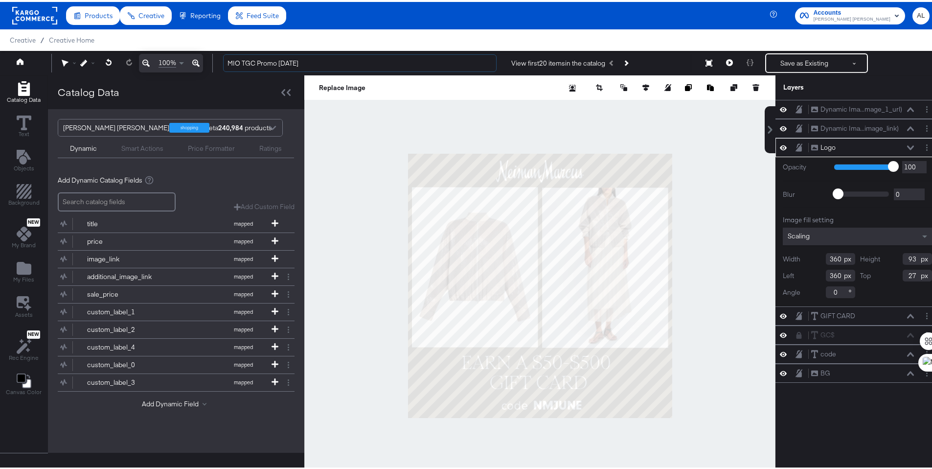
type input "MIO TGC Promo 8.20.25"
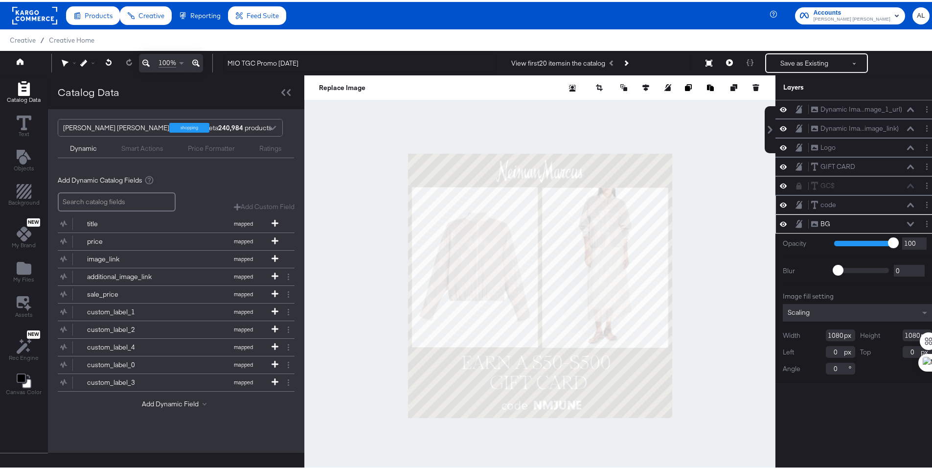
click at [826, 208] on div "code code" at bounding box center [857, 202] width 164 height 19
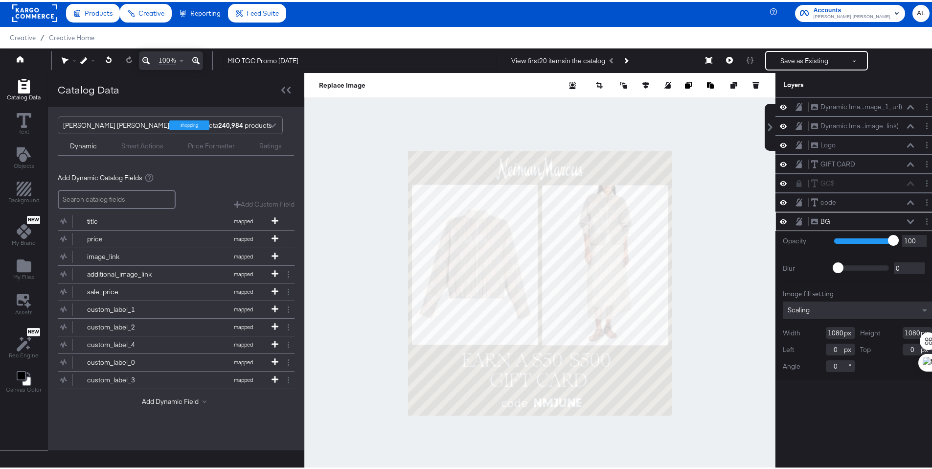
scroll to position [57, 0]
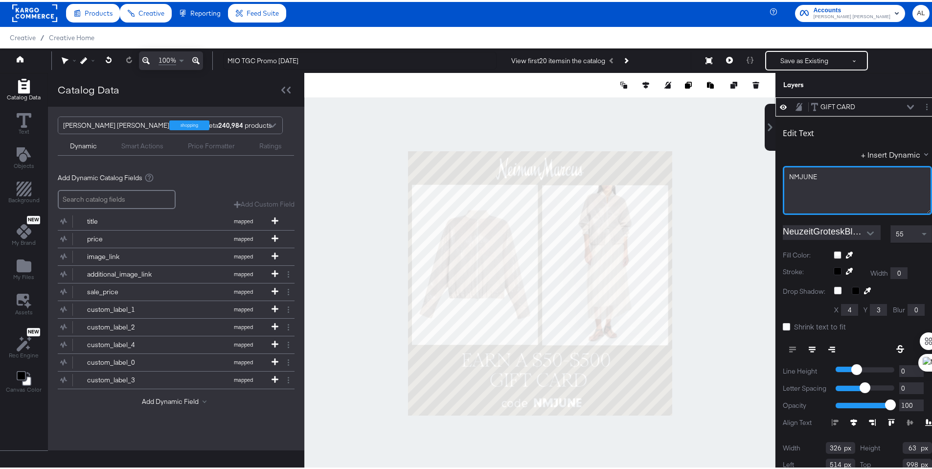
drag, startPoint x: 792, startPoint y: 174, endPoint x: 843, endPoint y: 174, distance: 51.4
click at [843, 174] on div "NMJUNE" at bounding box center [857, 174] width 136 height 9
click at [907, 103] on icon at bounding box center [910, 105] width 7 height 5
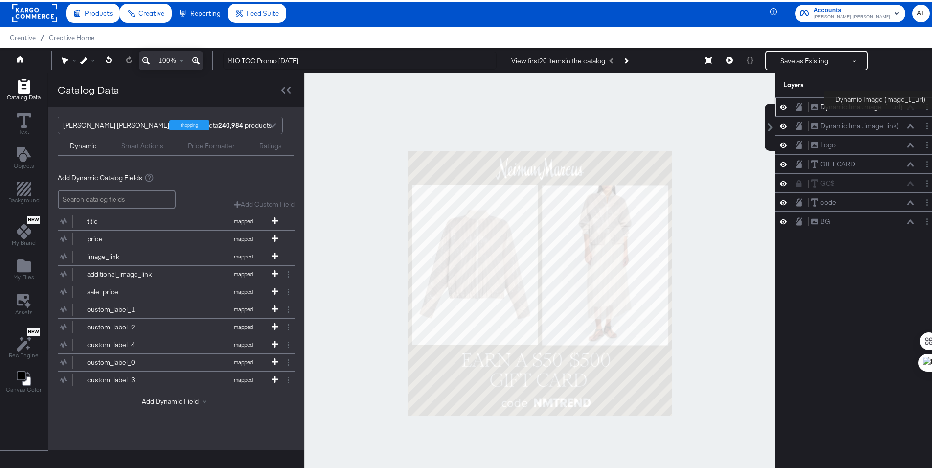
click at [880, 109] on div "Dynamic Ima...mage_1_url)" at bounding box center [861, 104] width 82 height 9
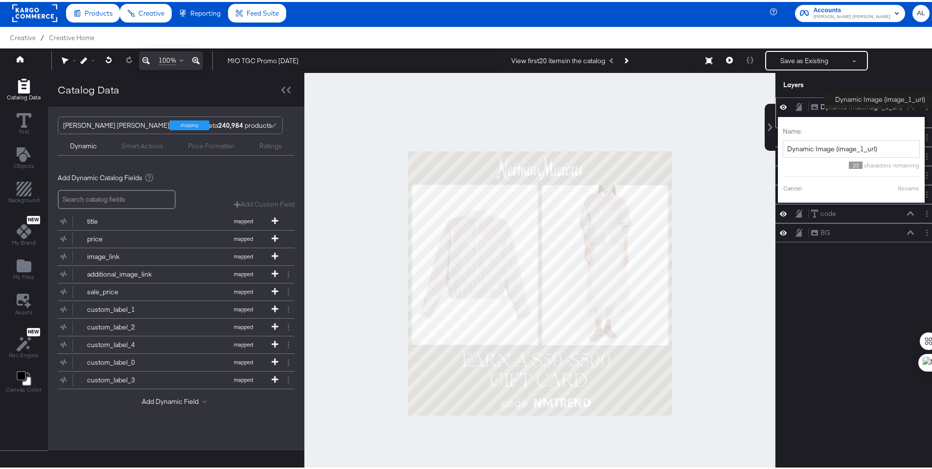
click at [880, 109] on div "Dynamic Ima...mage_1_url)" at bounding box center [861, 104] width 82 height 9
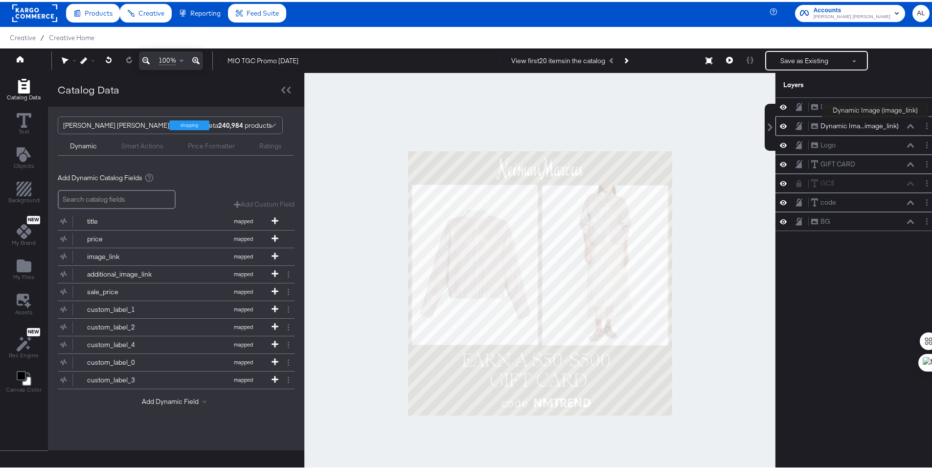
click at [875, 120] on div "Dynamic Ima...image_link)" at bounding box center [859, 123] width 78 height 9
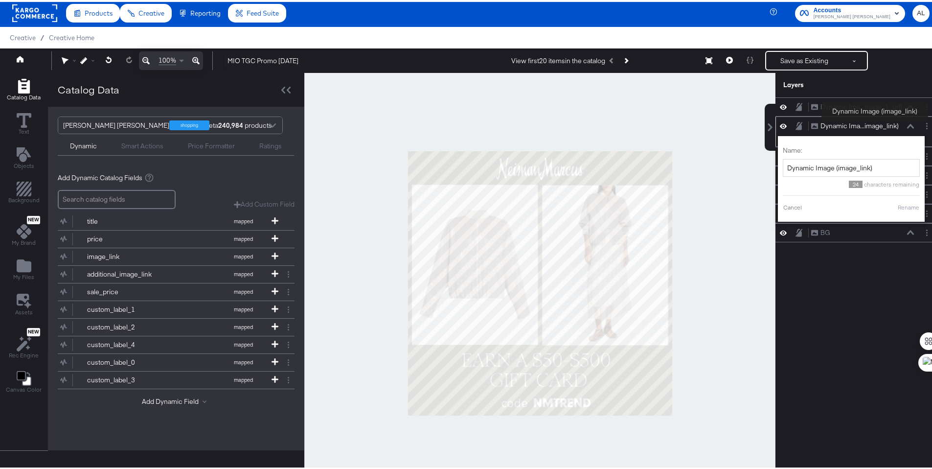
click at [875, 120] on div "Dynamic Ima...image_link)" at bounding box center [859, 123] width 78 height 9
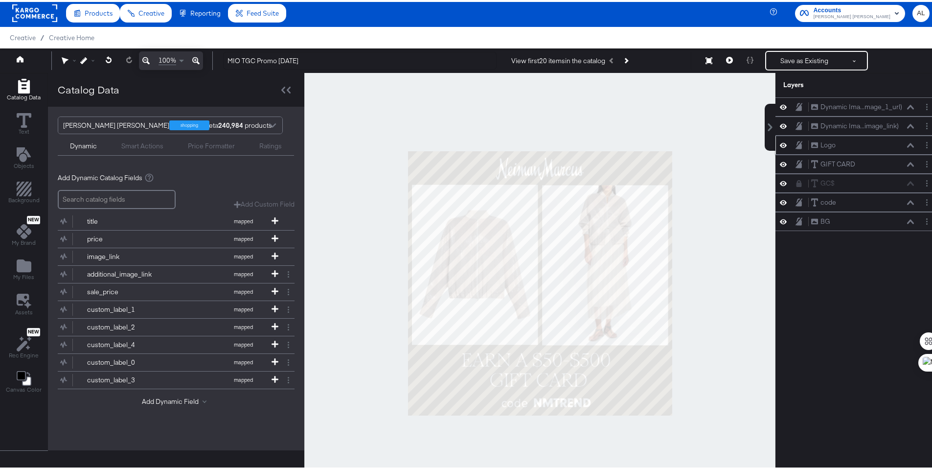
click at [857, 146] on div "Logo Logo" at bounding box center [863, 143] width 104 height 10
click at [850, 164] on div "GIFT CARD GIFT CARD" at bounding box center [863, 162] width 104 height 10
click at [839, 166] on div "GIFT CARD" at bounding box center [837, 162] width 35 height 9
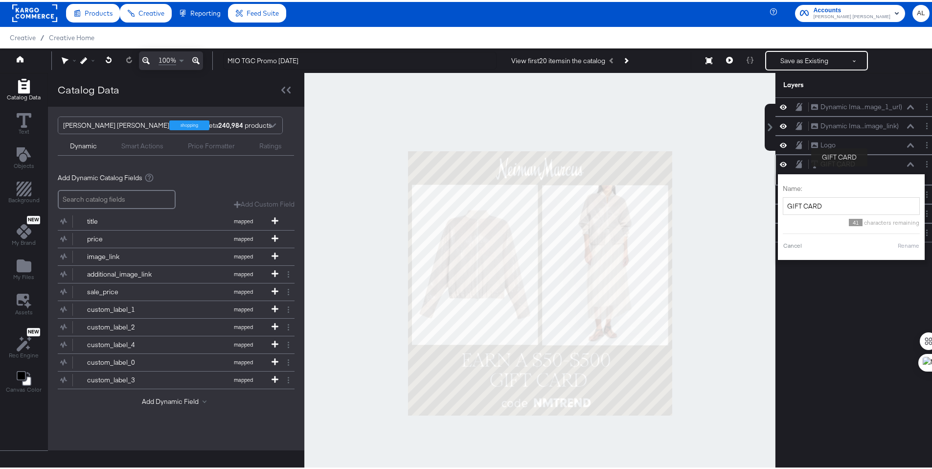
click at [839, 166] on div "GIFT CARD" at bounding box center [837, 162] width 35 height 9
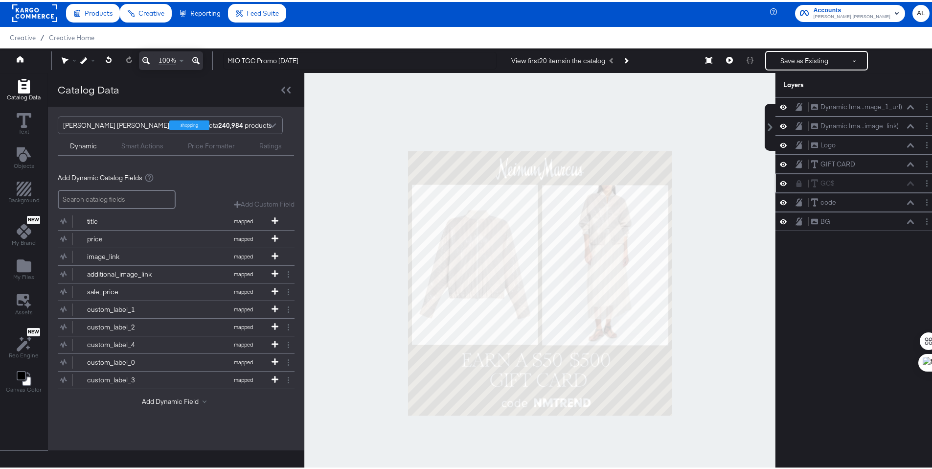
click at [828, 181] on div "GC$ GC$" at bounding box center [863, 181] width 104 height 10
click at [819, 184] on div "GC$ GC$" at bounding box center [863, 181] width 104 height 10
click at [901, 183] on div "GC$ GC$" at bounding box center [863, 181] width 104 height 10
click at [904, 183] on div "GC$ GC$" at bounding box center [863, 181] width 104 height 10
click at [907, 202] on icon at bounding box center [910, 200] width 7 height 4
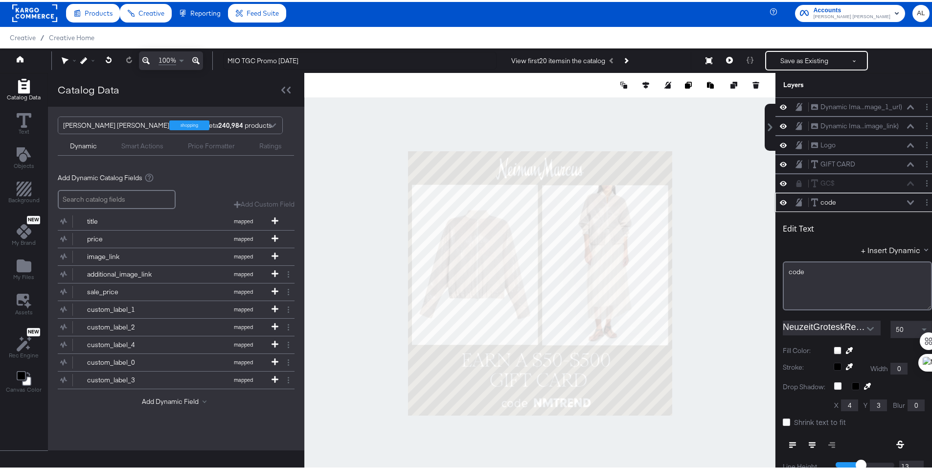
scroll to position [95, 0]
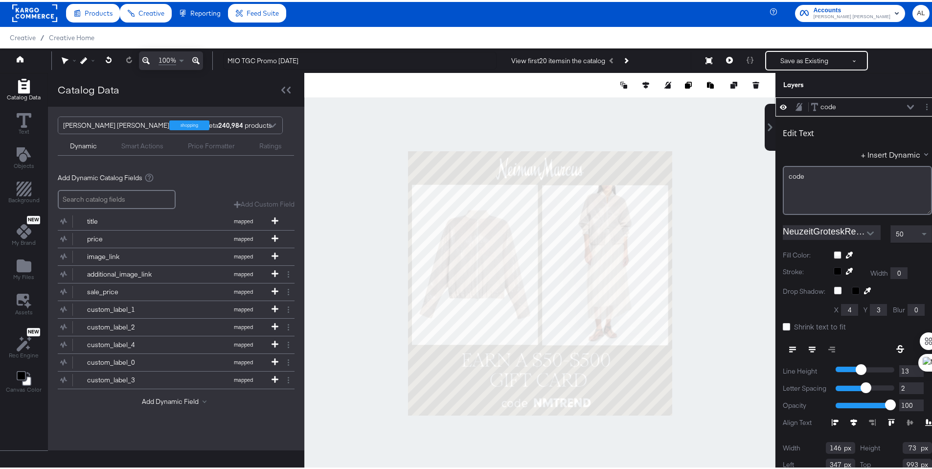
click at [907, 103] on icon at bounding box center [910, 105] width 7 height 5
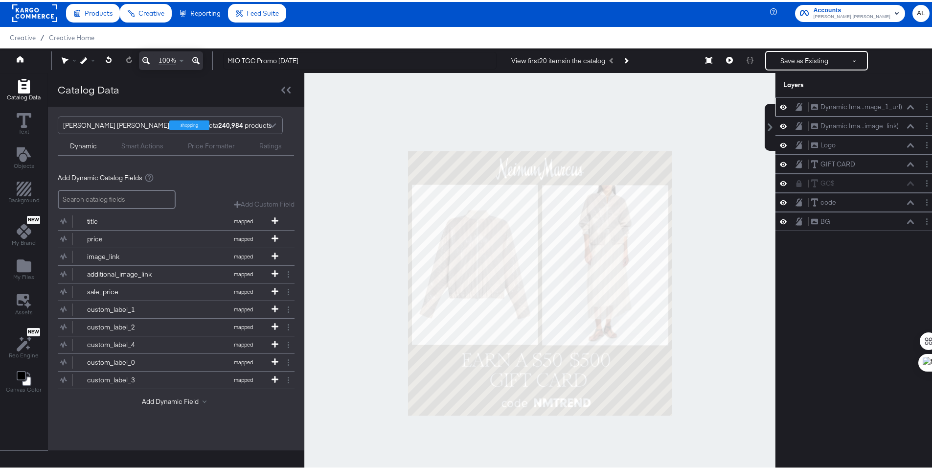
scroll to position [0, 0]
click at [901, 222] on div "BG BG" at bounding box center [863, 219] width 104 height 10
click at [907, 220] on icon at bounding box center [910, 219] width 7 height 4
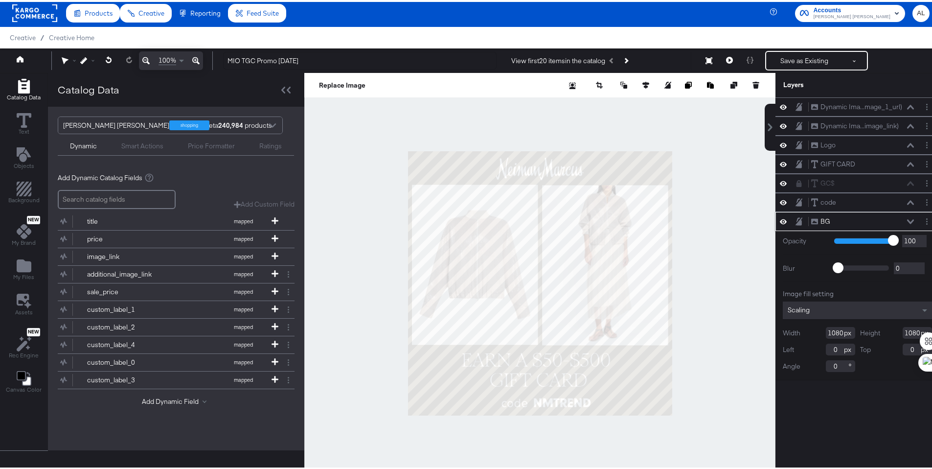
click at [907, 220] on icon at bounding box center [910, 219] width 7 height 4
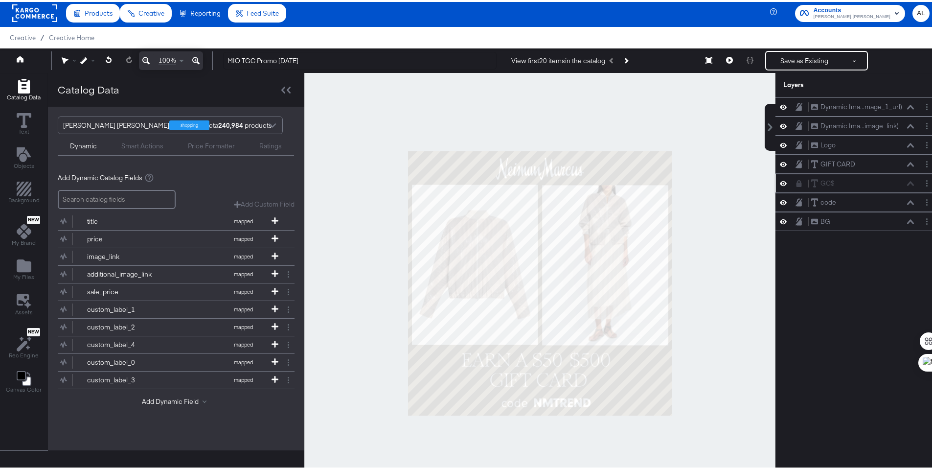
click at [903, 182] on div "GC$ GC$" at bounding box center [863, 181] width 104 height 10
click at [926, 182] on icon "Layer Options" at bounding box center [926, 181] width 1 height 6
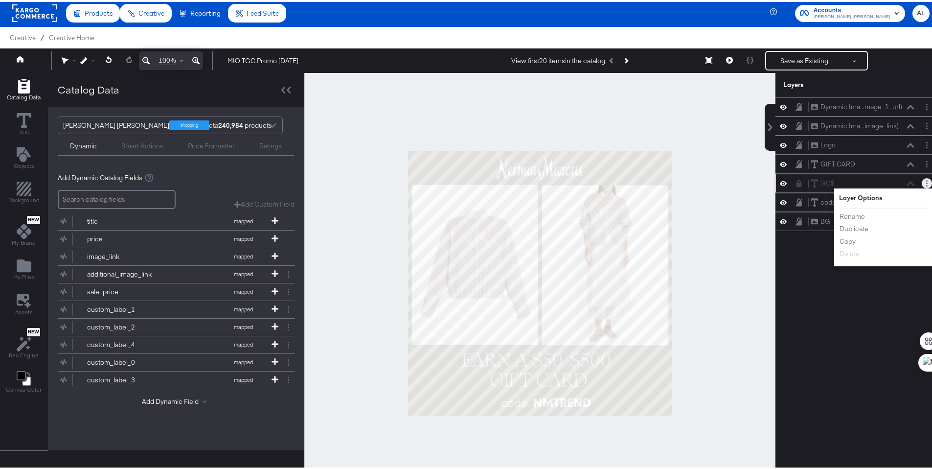
click at [926, 182] on icon "Layer Options" at bounding box center [926, 181] width 1 height 6
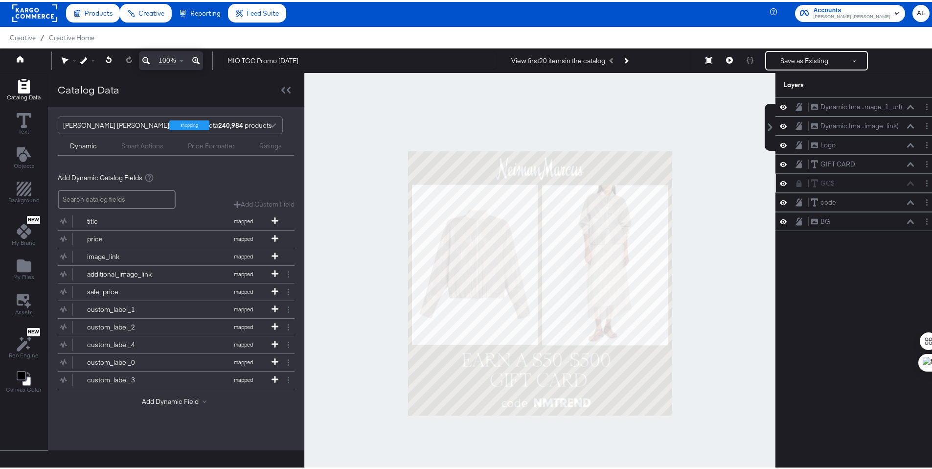
click at [780, 182] on icon at bounding box center [783, 181] width 7 height 8
click at [780, 182] on icon at bounding box center [783, 182] width 7 height 6
click at [796, 181] on icon at bounding box center [798, 181] width 5 height 7
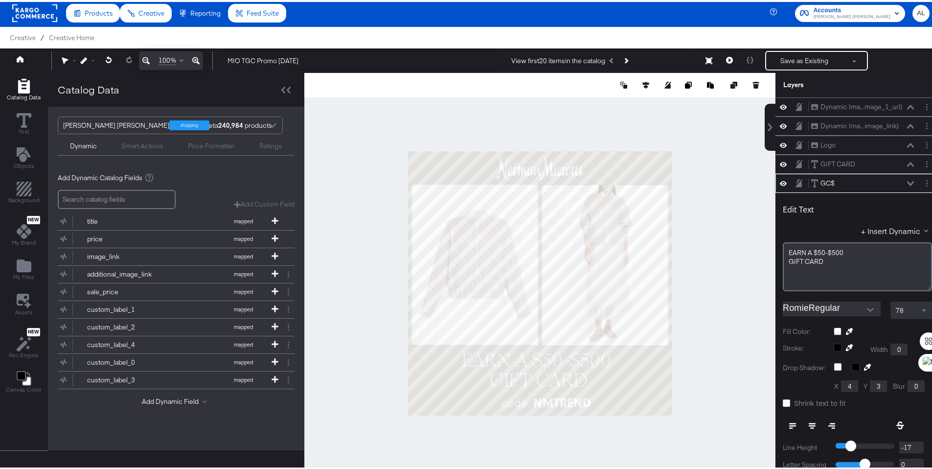
scroll to position [76, 0]
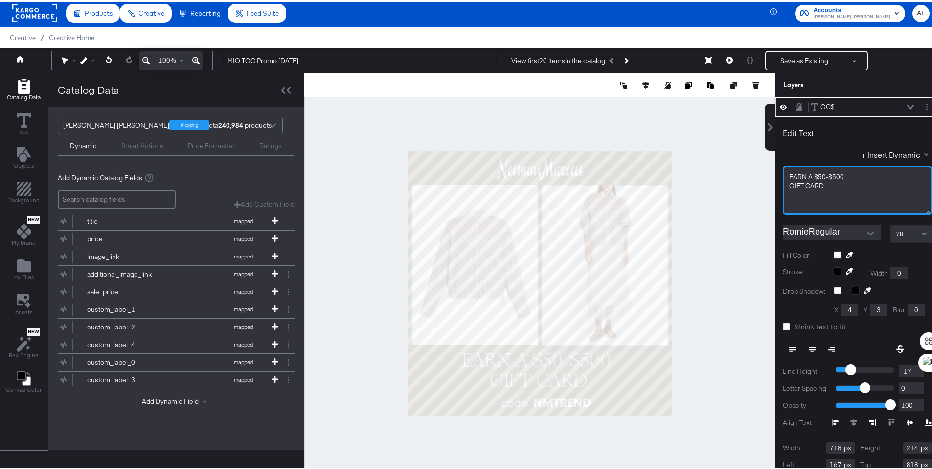
click at [814, 176] on span "EARN ﻿A $50-$500" at bounding box center [816, 174] width 55 height 9
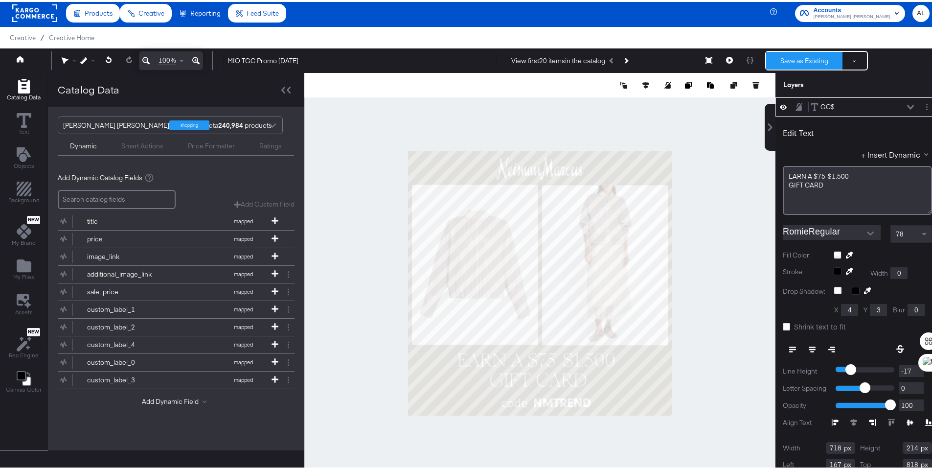
click at [786, 53] on button "Save as Existing" at bounding box center [804, 59] width 76 height 18
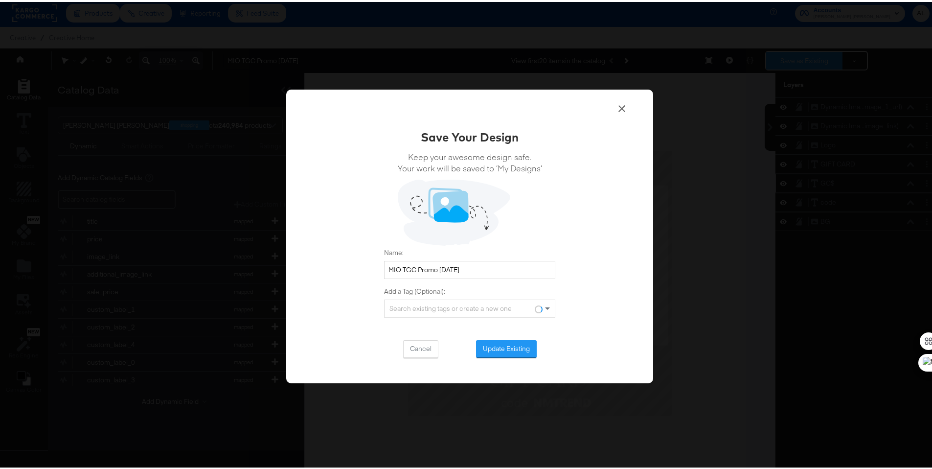
scroll to position [0, 0]
click at [505, 350] on button "Update Existing" at bounding box center [506, 347] width 61 height 18
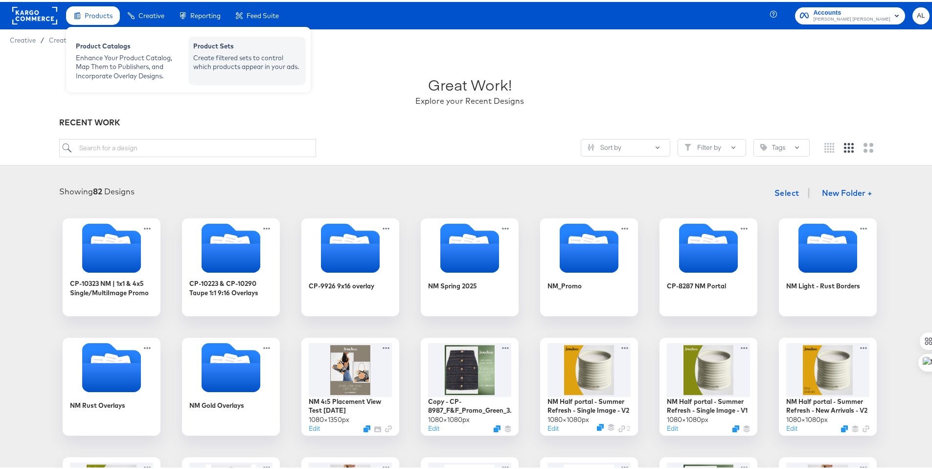
click at [217, 64] on div "Create filtered sets to control which products appear in your ads." at bounding box center [247, 60] width 108 height 18
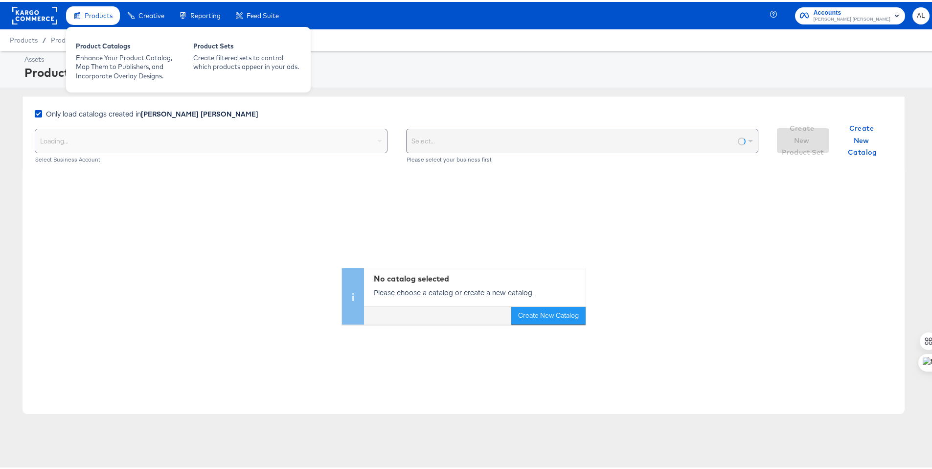
click at [104, 20] on div "Products" at bounding box center [93, 13] width 54 height 19
click at [106, 50] on div "Product Catalogs" at bounding box center [130, 46] width 108 height 12
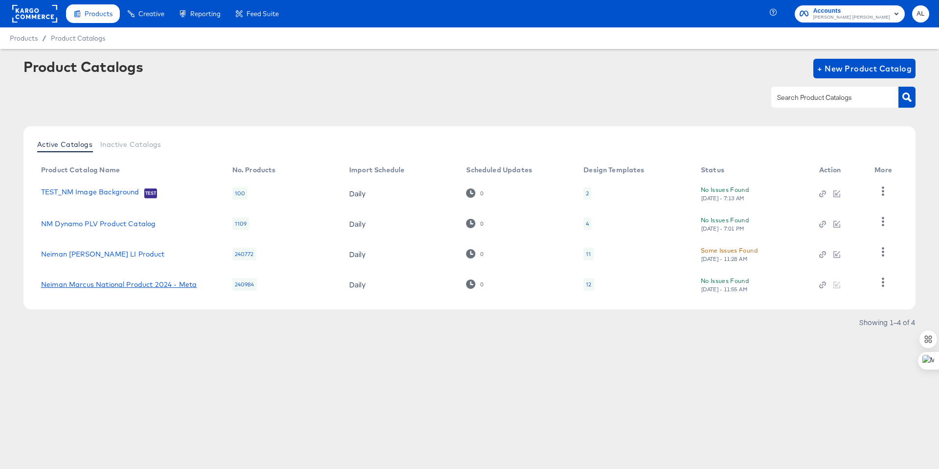
click at [143, 286] on link "Neiman Marcus National Product 2024 - Meta" at bounding box center [119, 284] width 156 height 8
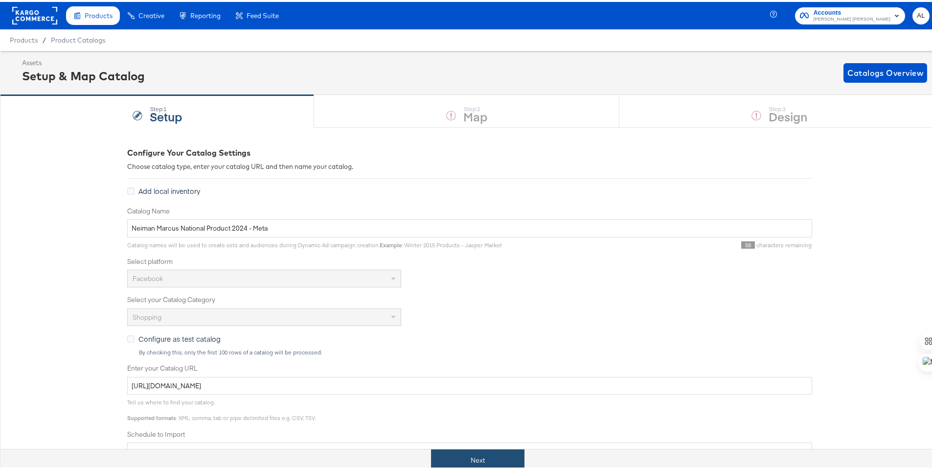
click at [481, 458] on button "Next" at bounding box center [477, 458] width 93 height 22
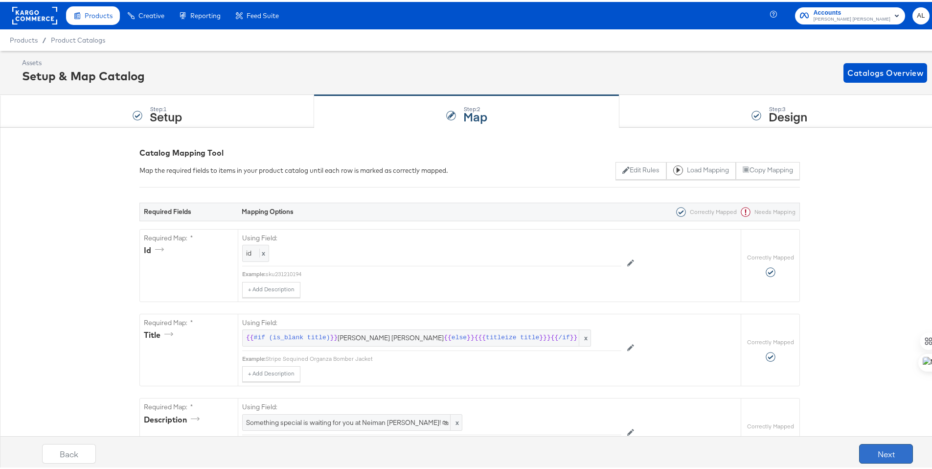
click at [866, 447] on button "Next" at bounding box center [886, 452] width 54 height 20
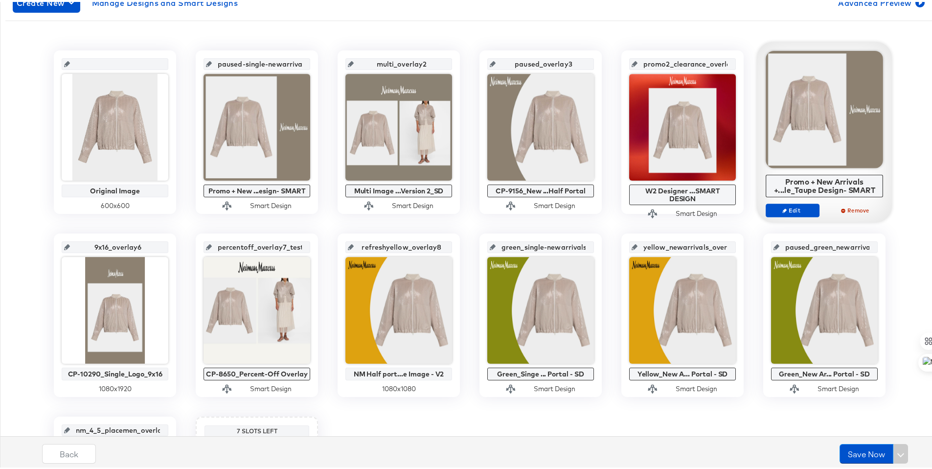
scroll to position [190, 0]
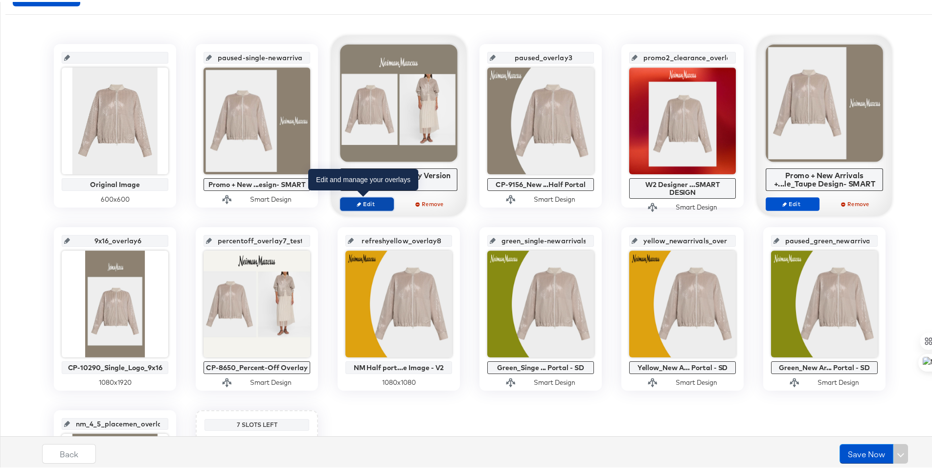
click at [376, 202] on span "Edit" at bounding box center [366, 201] width 45 height 7
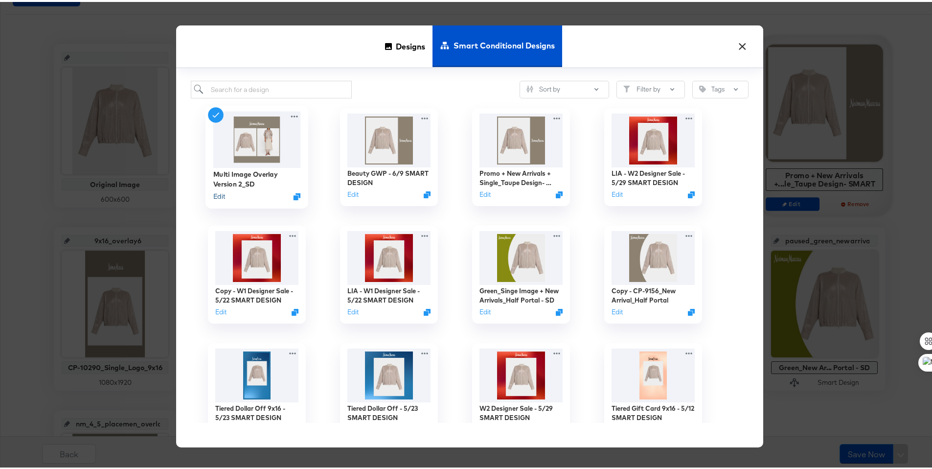
click at [217, 193] on button "Edit" at bounding box center [219, 194] width 12 height 9
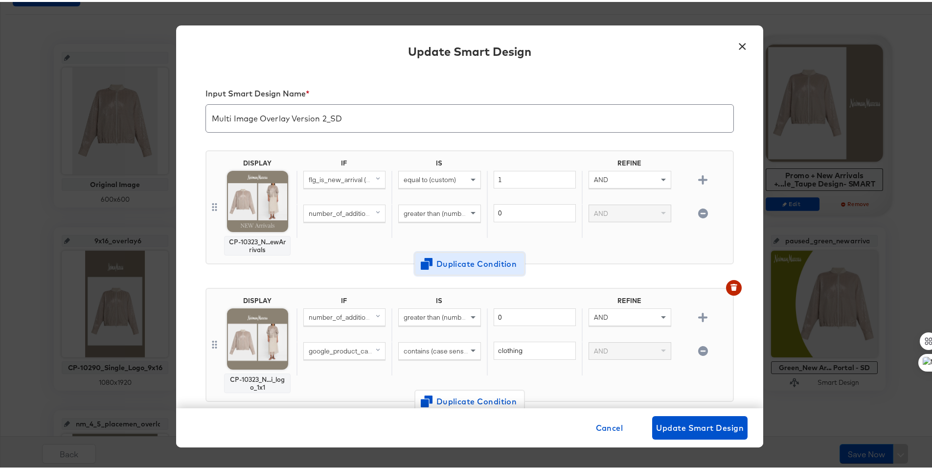
click at [464, 267] on span "Duplicate Condition" at bounding box center [469, 262] width 95 height 14
click at [262, 245] on div "CP-10323_N...ewArrivals" at bounding box center [257, 244] width 58 height 16
click at [261, 208] on img at bounding box center [257, 199] width 61 height 61
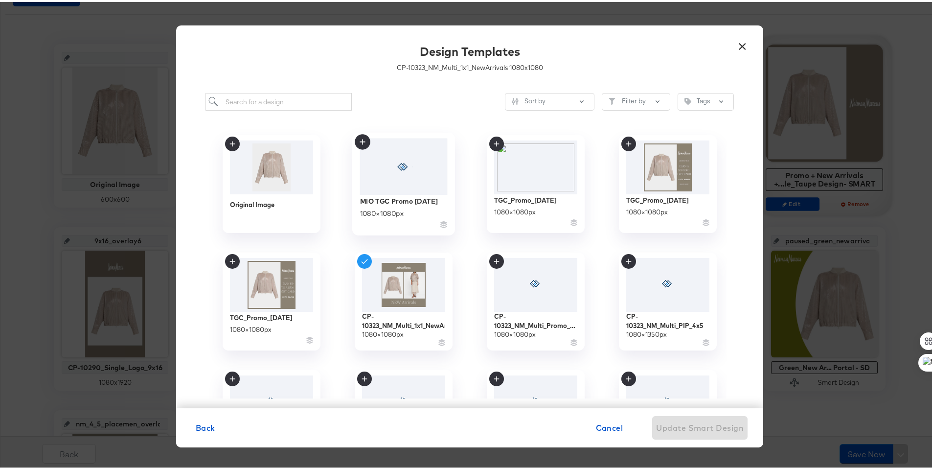
click at [413, 204] on div "MIO TGC Promo 8.20.25 1080 × 1080 px" at bounding box center [404, 210] width 88 height 35
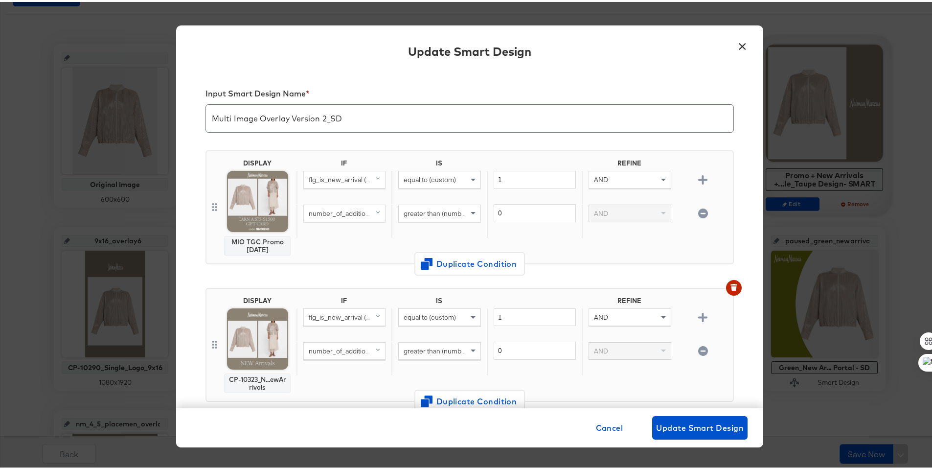
click at [698, 211] on icon "button" at bounding box center [702, 210] width 9 height 9
click at [360, 180] on span "flg_is_new_arrival (original)" at bounding box center [349, 177] width 81 height 9
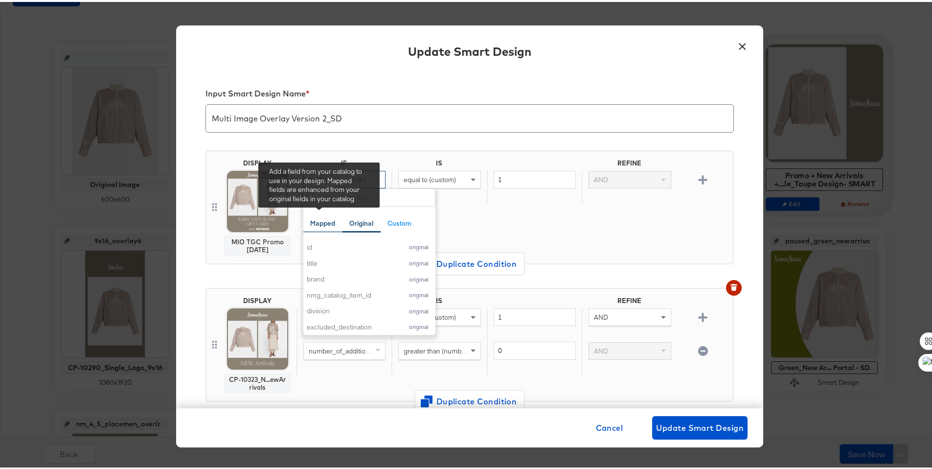
click at [317, 224] on div "Mapped" at bounding box center [322, 221] width 25 height 9
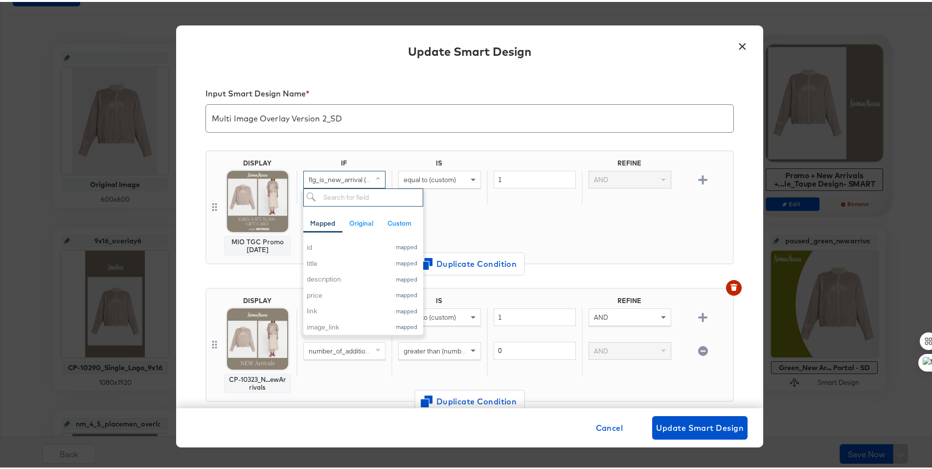
click at [359, 198] on input "search" at bounding box center [363, 195] width 120 height 18
type input "inter"
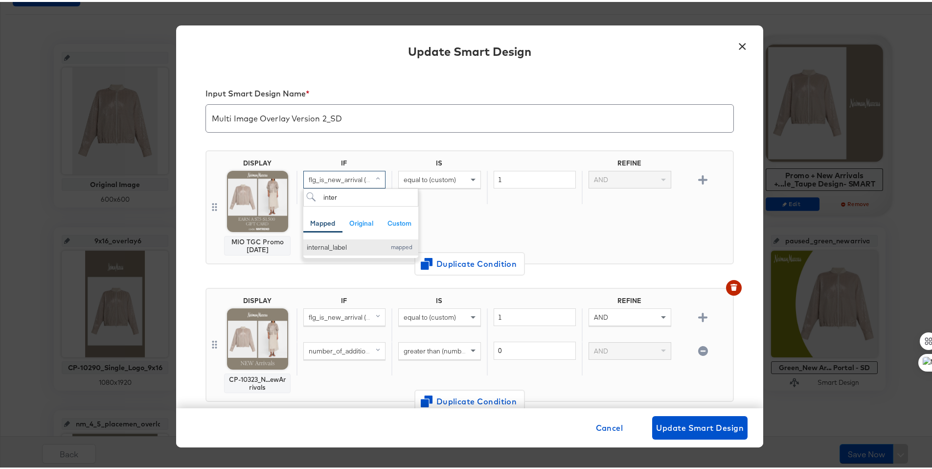
click at [350, 251] on button "internal_label mapped" at bounding box center [360, 245] width 115 height 16
click at [436, 183] on div "equal to (custom)" at bounding box center [439, 177] width 81 height 17
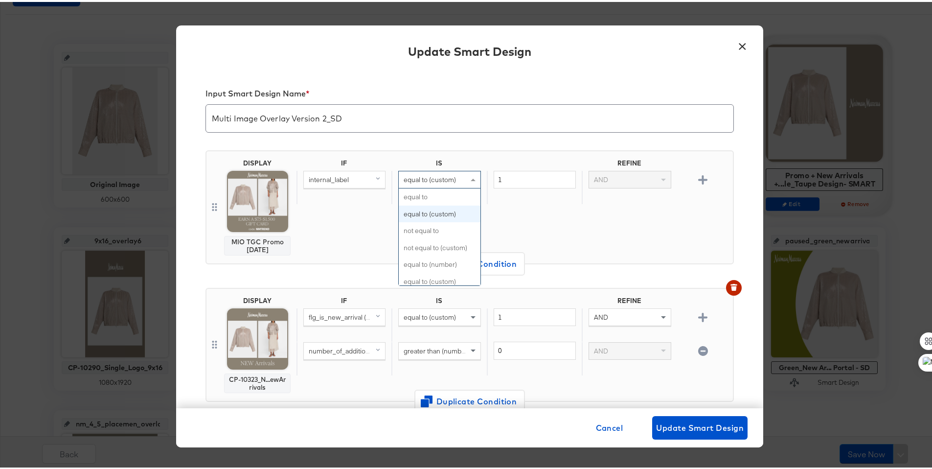
scroll to position [17, 0]
type input "any"
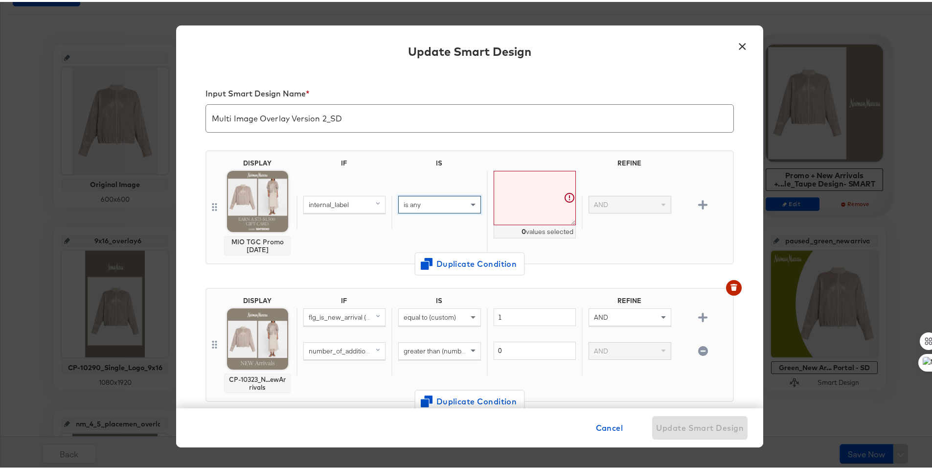
click at [508, 185] on textarea at bounding box center [535, 196] width 82 height 54
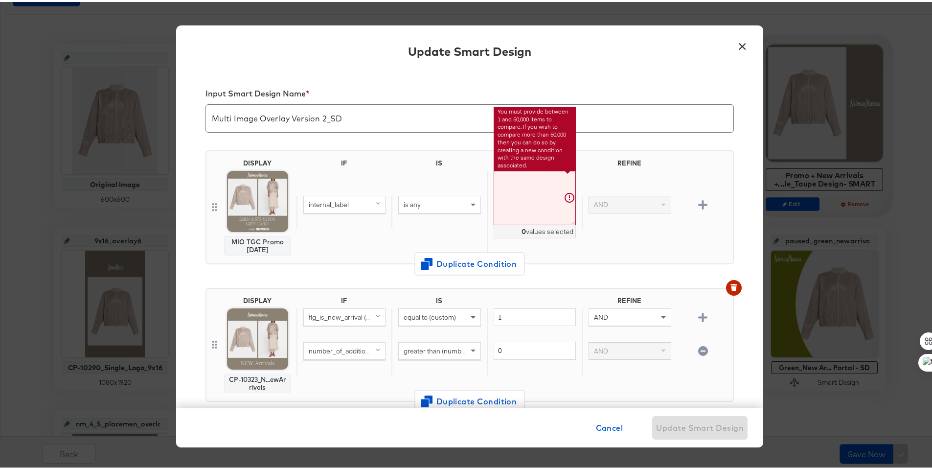
paste textarea "p14501wn"
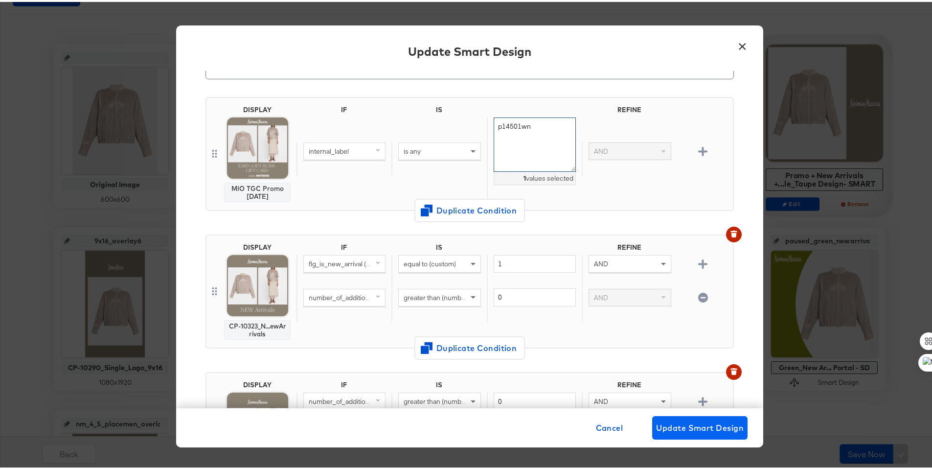
scroll to position [67, 0]
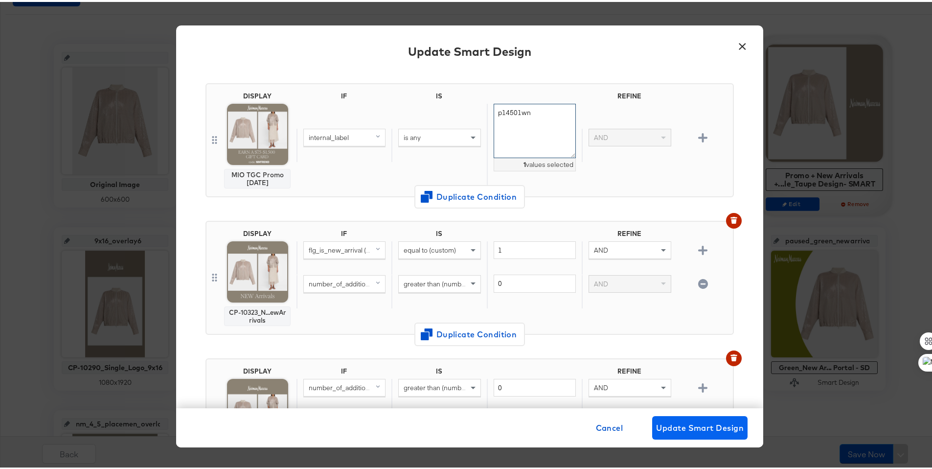
type textarea "p14501wn"
click at [717, 428] on span "Update Smart Design" at bounding box center [700, 426] width 88 height 14
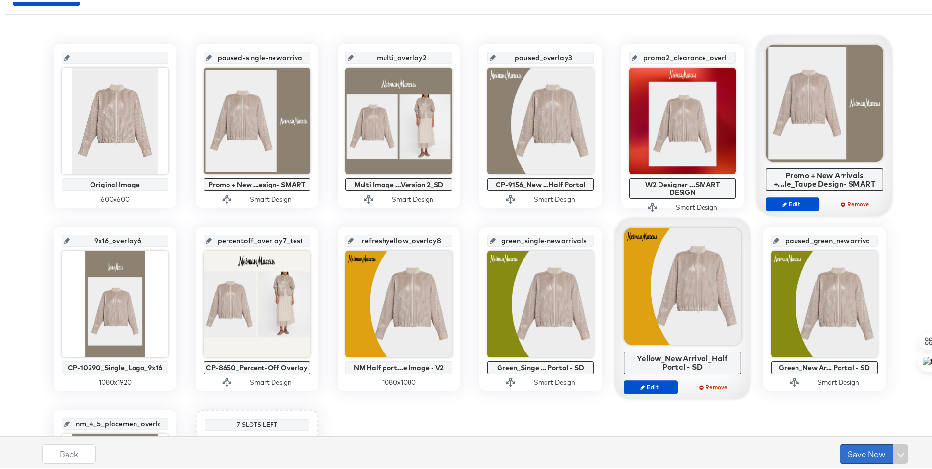
click at [864, 448] on button "Save Now" at bounding box center [866, 452] width 54 height 20
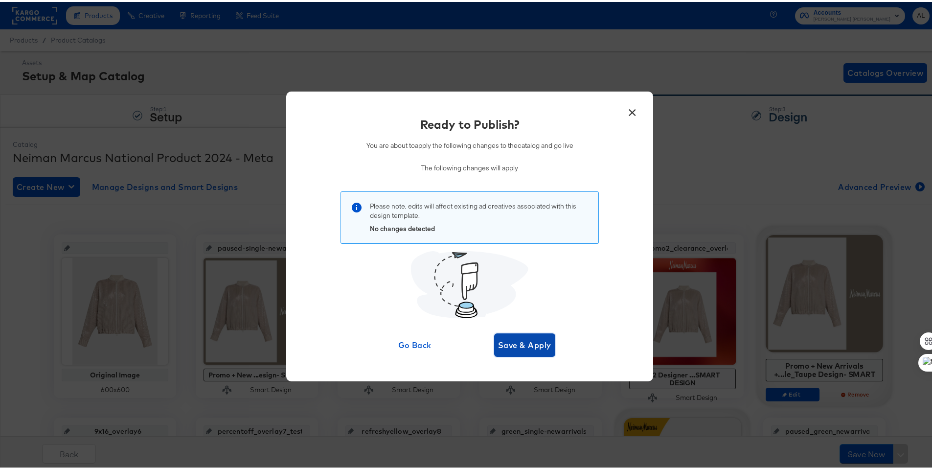
click at [528, 347] on span "Save & Apply" at bounding box center [524, 343] width 53 height 14
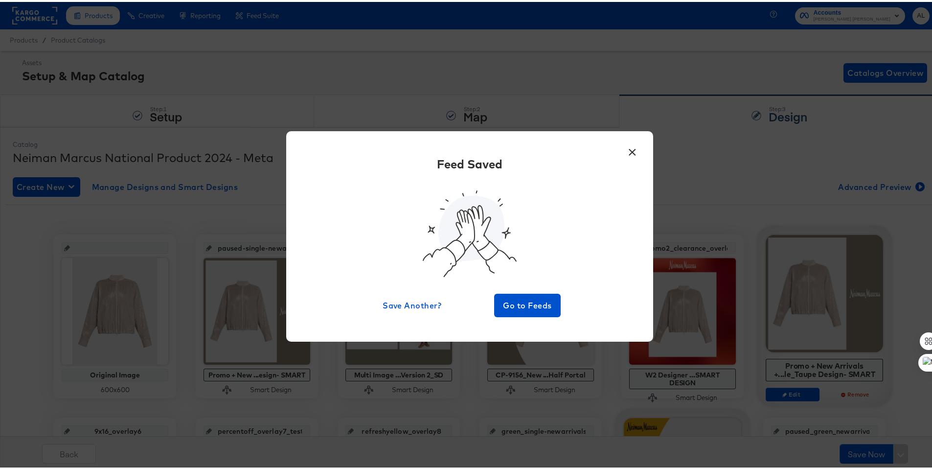
click at [630, 147] on button "×" at bounding box center [632, 148] width 18 height 18
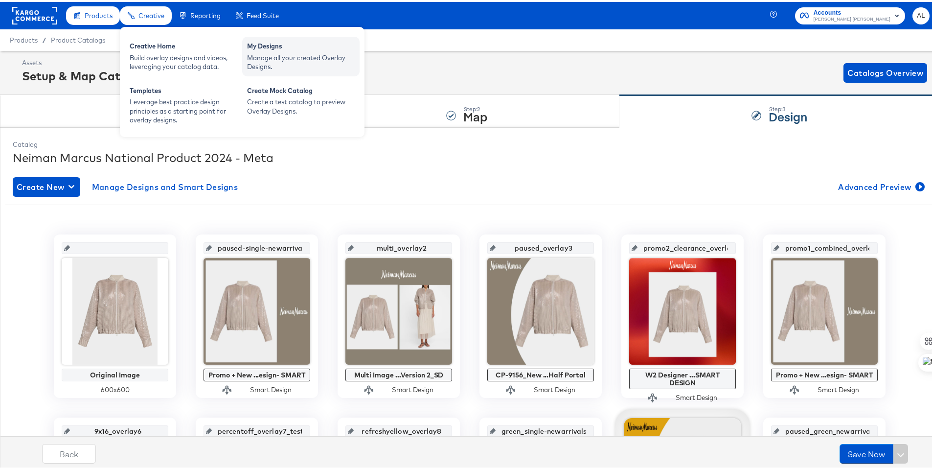
click at [265, 49] on div "My Designs" at bounding box center [301, 46] width 108 height 12
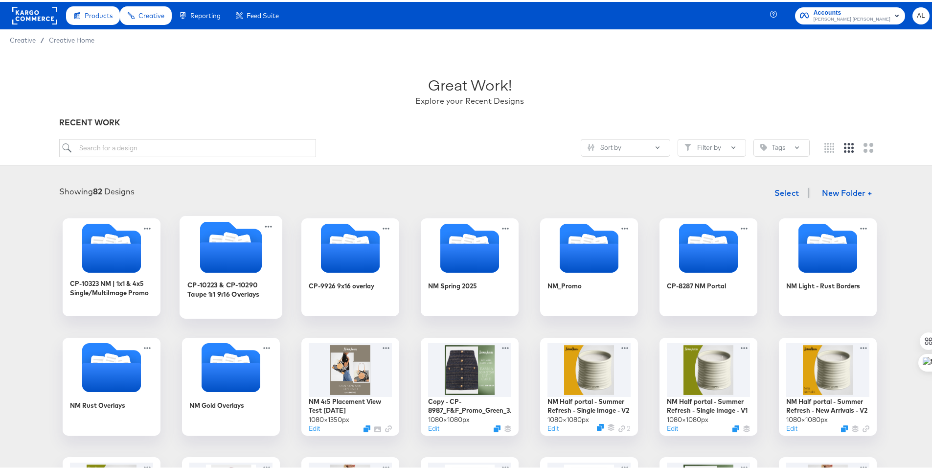
click at [242, 229] on icon "Folder" at bounding box center [231, 244] width 62 height 51
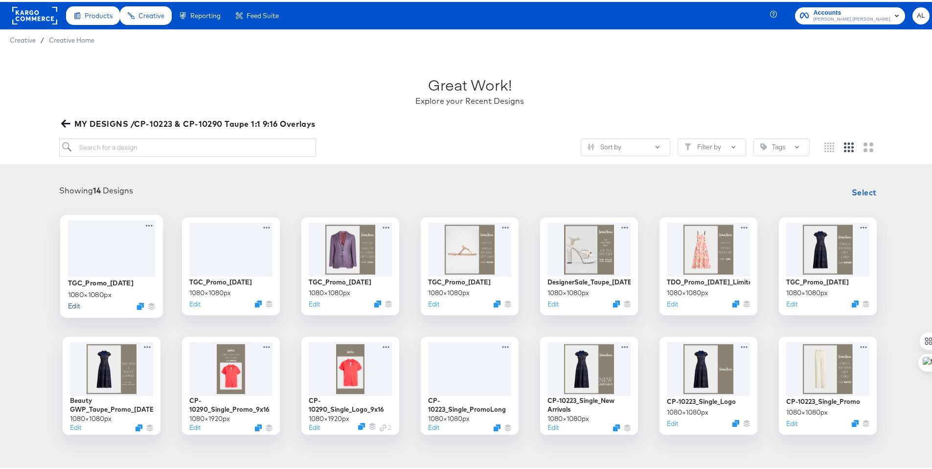
click at [68, 304] on button "Edit" at bounding box center [74, 303] width 12 height 9
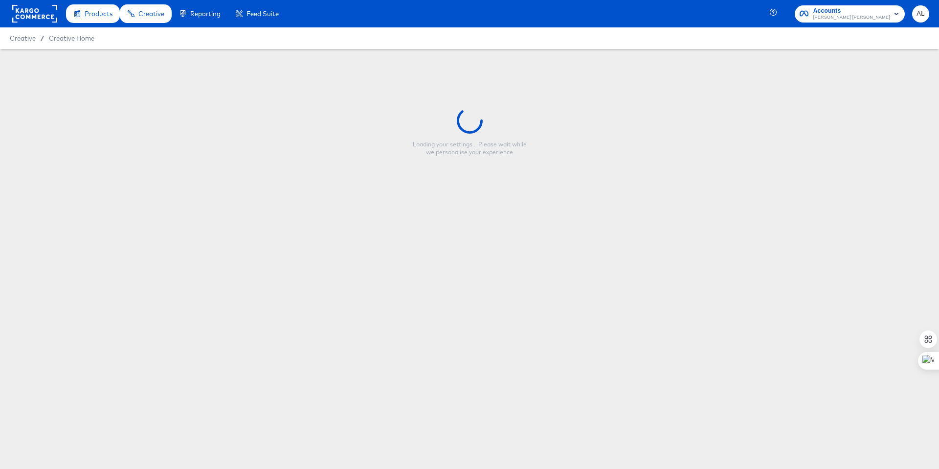
type input "TGC_Promo_8.19.25"
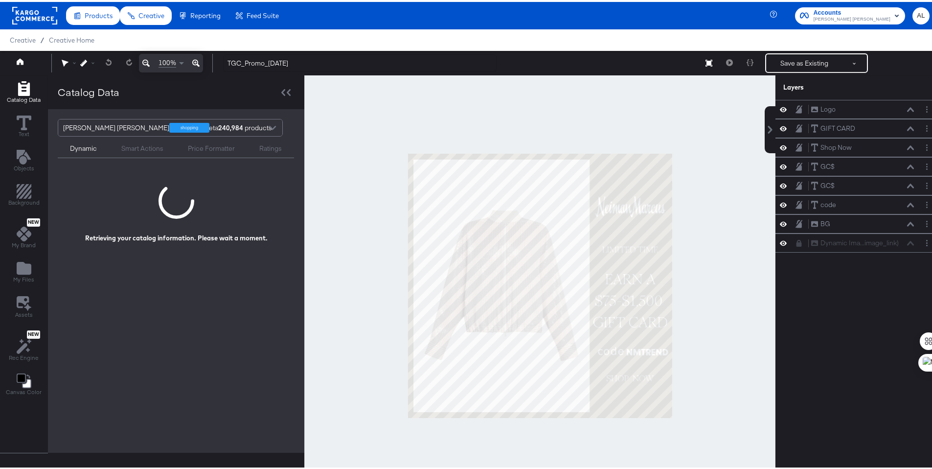
click at [337, 180] on div at bounding box center [539, 283] width 471 height 420
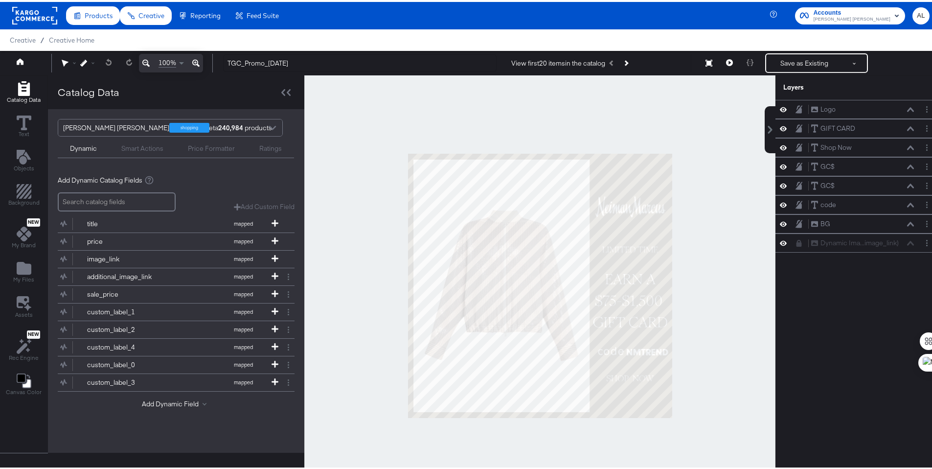
click at [46, 17] on rect at bounding box center [34, 14] width 45 height 18
